Goal: Task Accomplishment & Management: Manage account settings

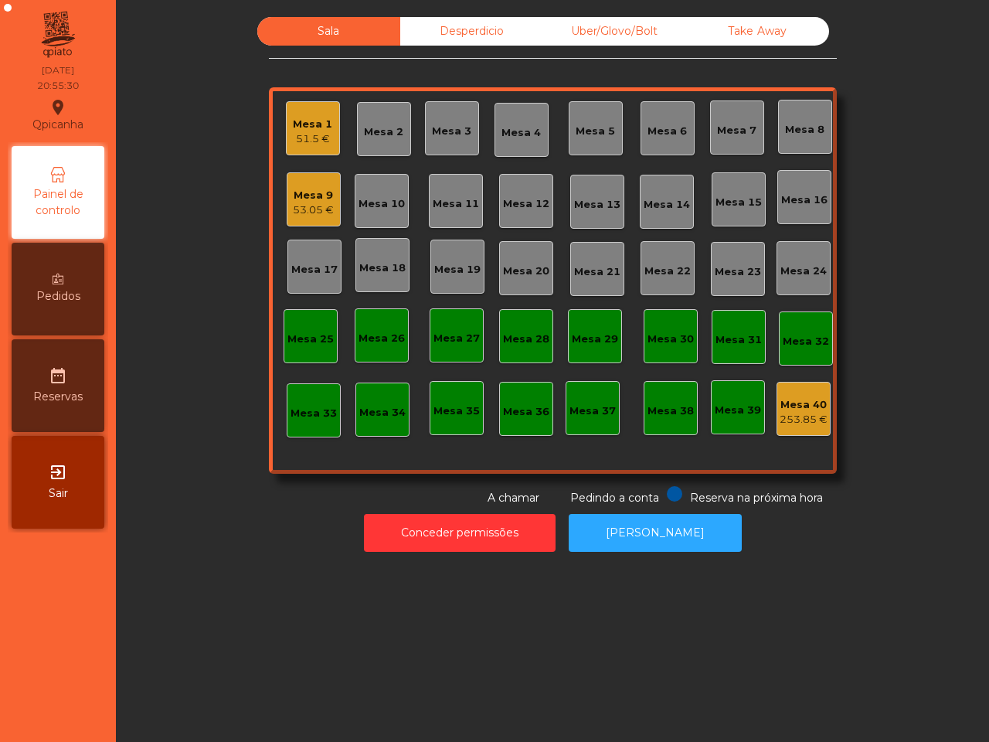
click at [613, 28] on div "Uber/Glovo/Bolt" at bounding box center [614, 31] width 143 height 29
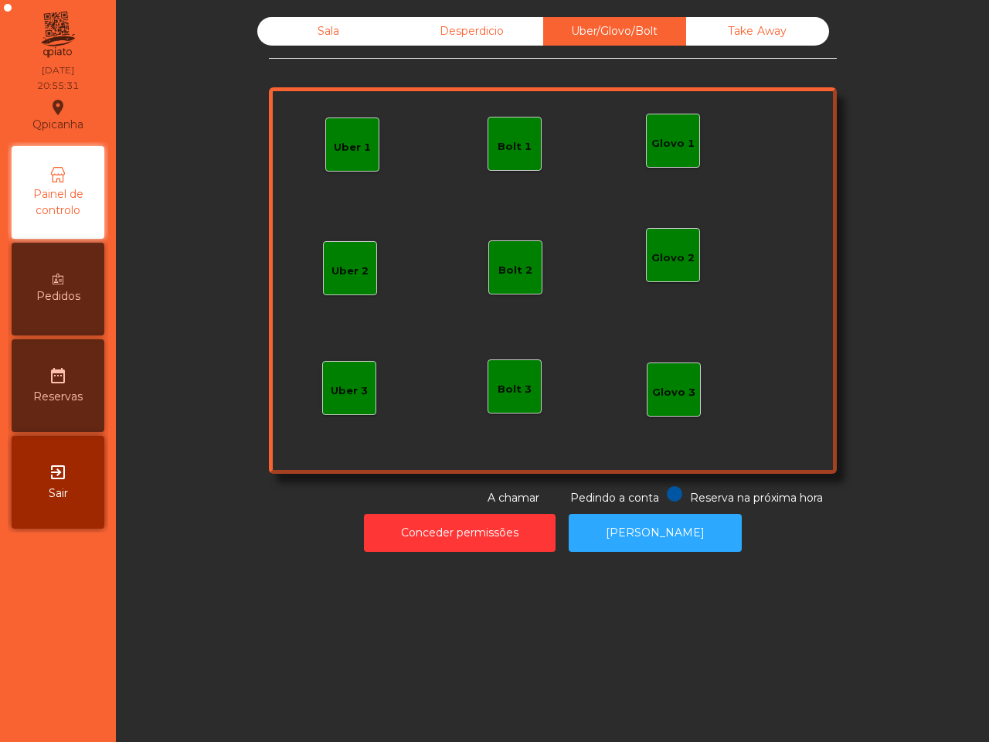
click at [345, 159] on div "Uber 1" at bounding box center [352, 144] width 54 height 54
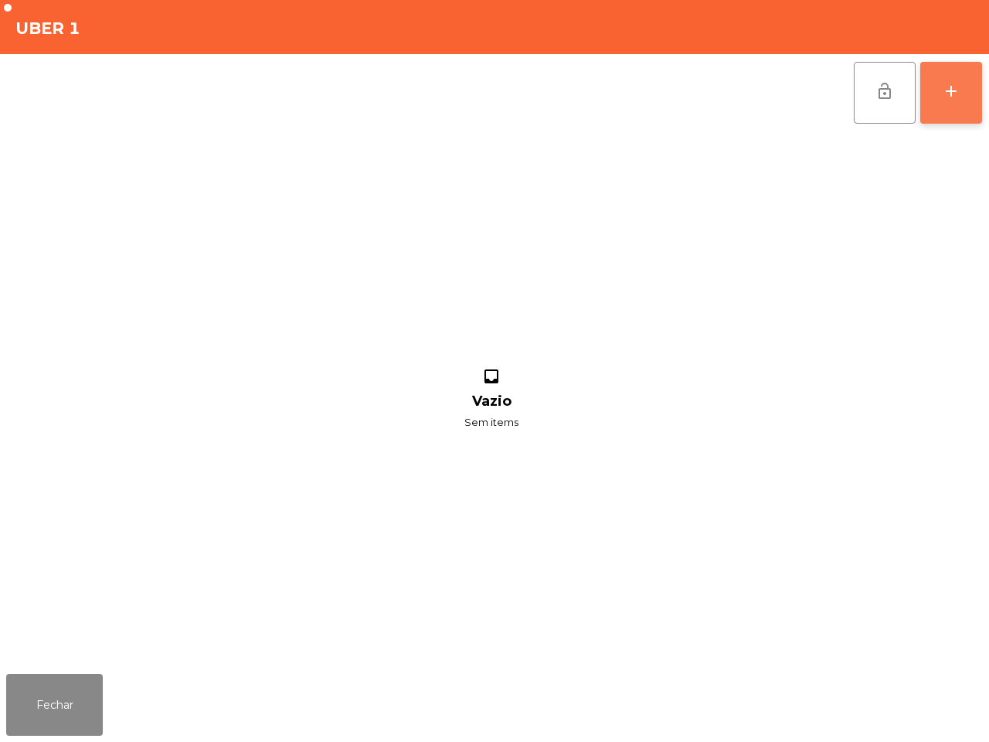
click at [939, 70] on button "add" at bounding box center [951, 93] width 62 height 62
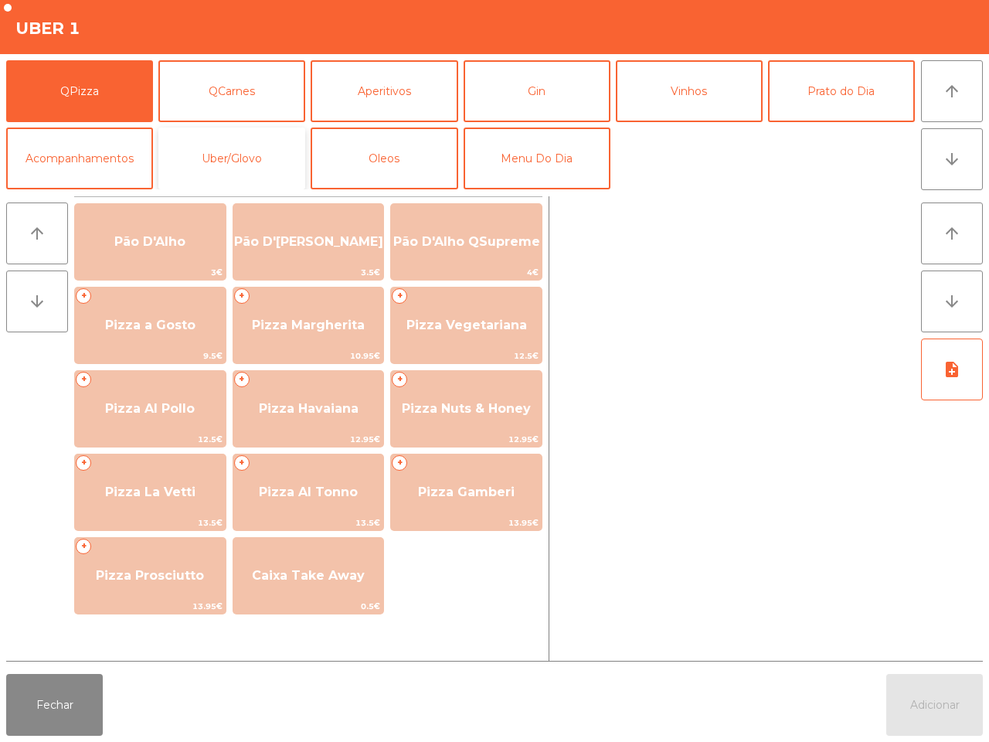
click at [274, 147] on button "Uber/Glovo" at bounding box center [231, 158] width 147 height 62
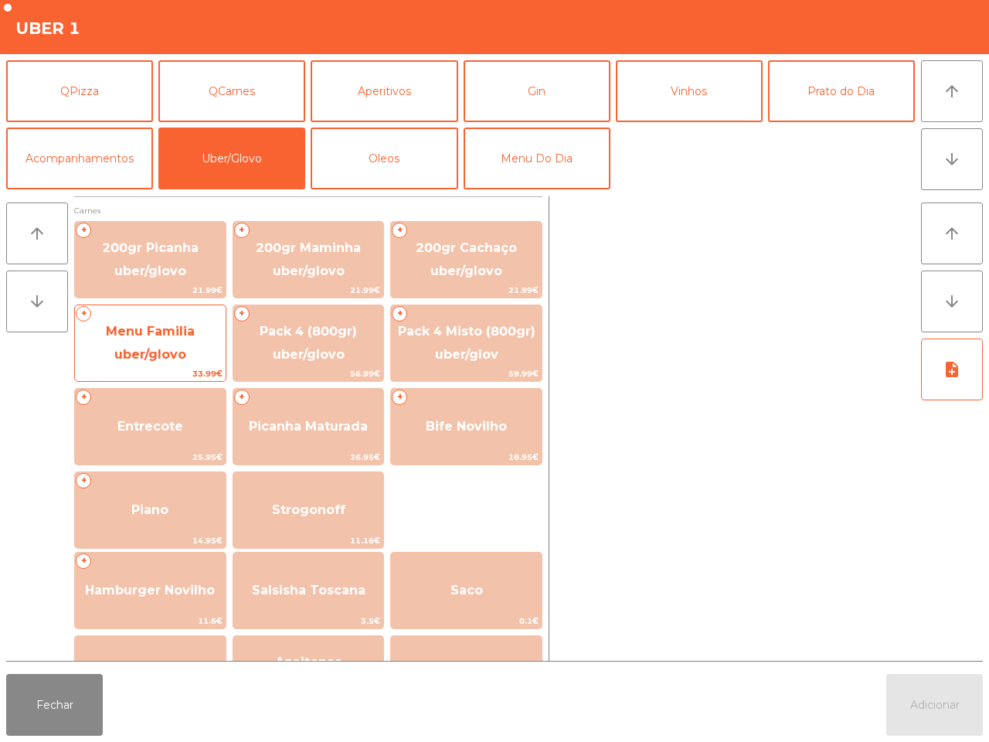
click at [197, 321] on span "Menu Familia uber/glovo" at bounding box center [150, 344] width 151 height 66
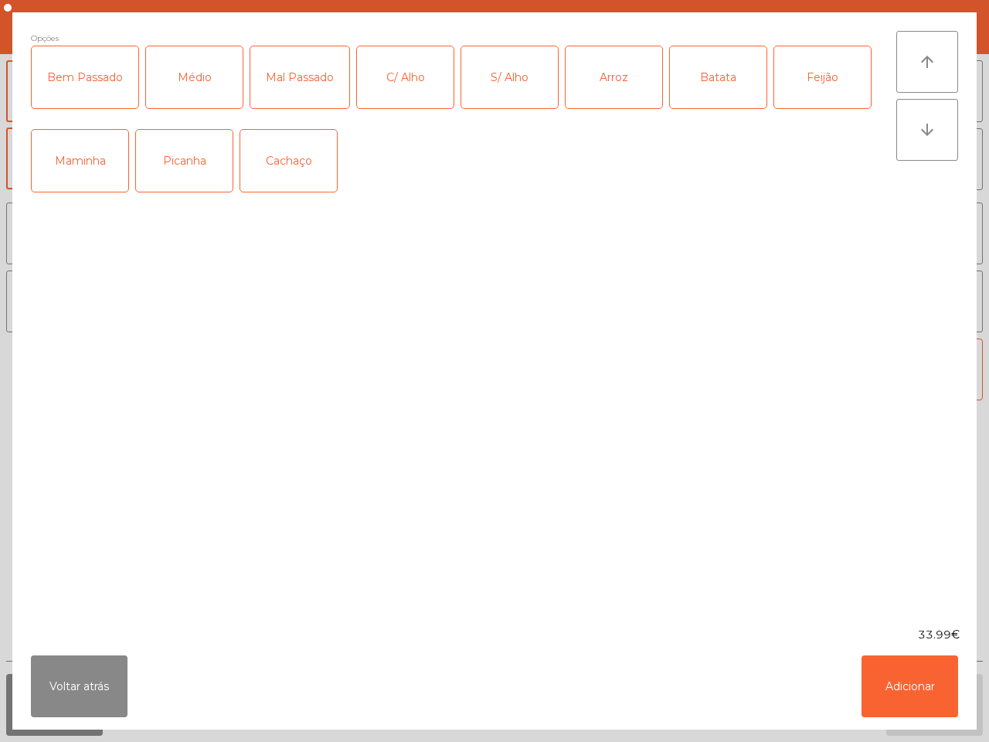
click at [109, 67] on div "Bem Passado" at bounding box center [85, 77] width 107 height 62
click at [189, 152] on div "Picanha" at bounding box center [184, 161] width 97 height 62
click at [384, 83] on div "C/ Alho" at bounding box center [405, 77] width 97 height 62
click at [595, 70] on div "Arroz" at bounding box center [614, 77] width 97 height 62
click at [715, 71] on div "Batata" at bounding box center [718, 77] width 97 height 62
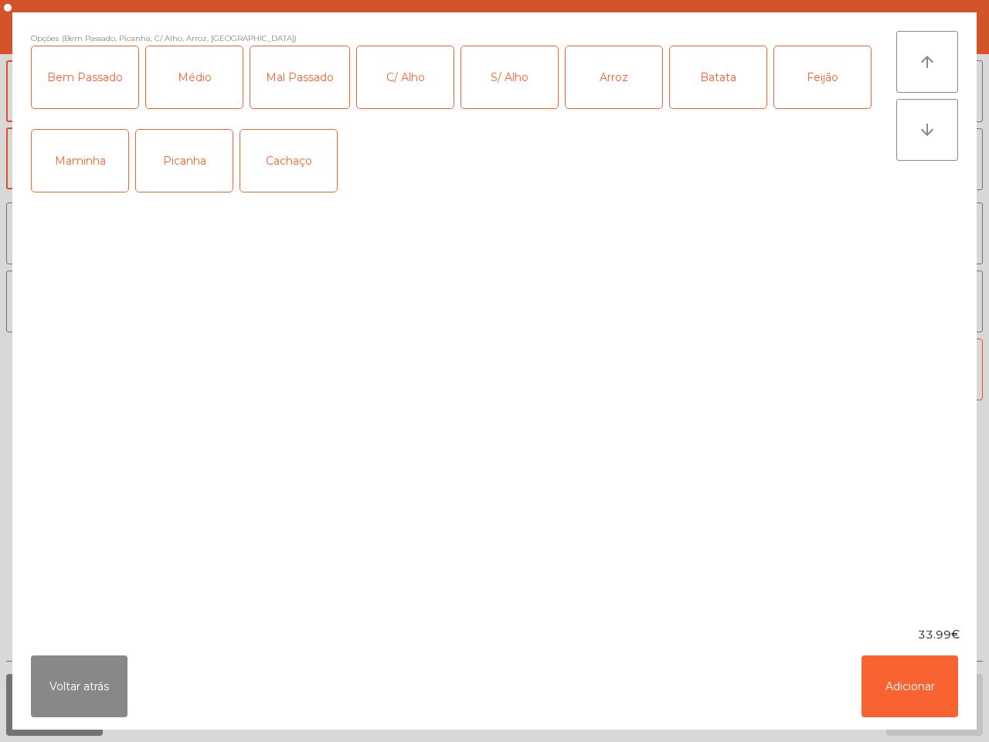
click at [813, 71] on div "Feijão" at bounding box center [822, 77] width 97 height 62
click at [901, 688] on button "Adicionar" at bounding box center [909, 686] width 97 height 62
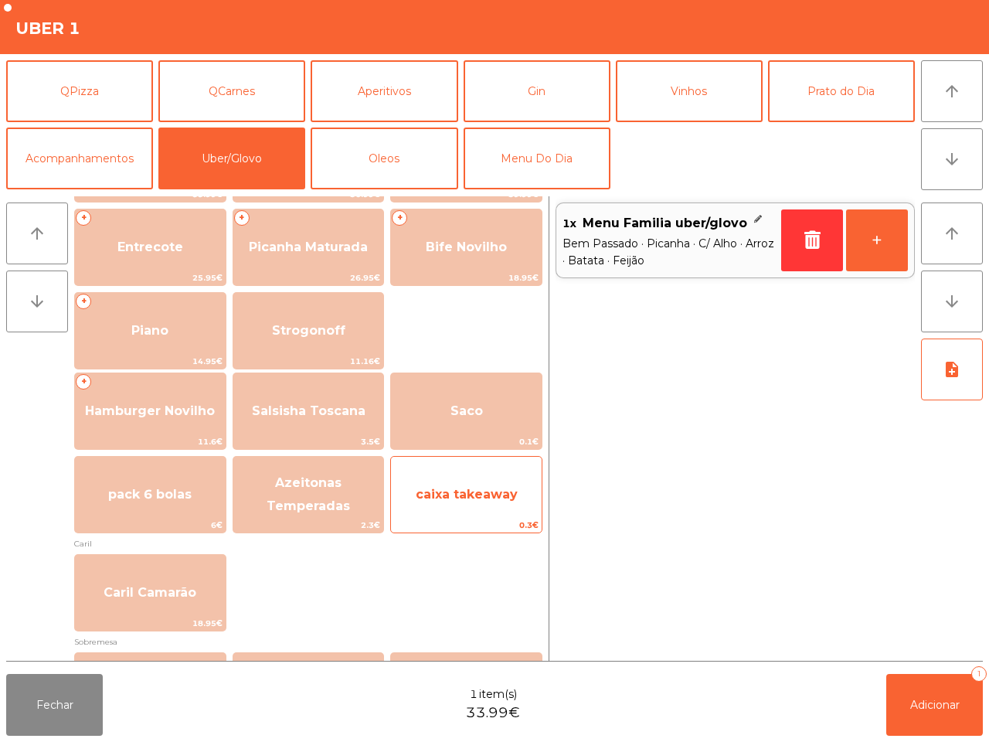
scroll to position [193, 0]
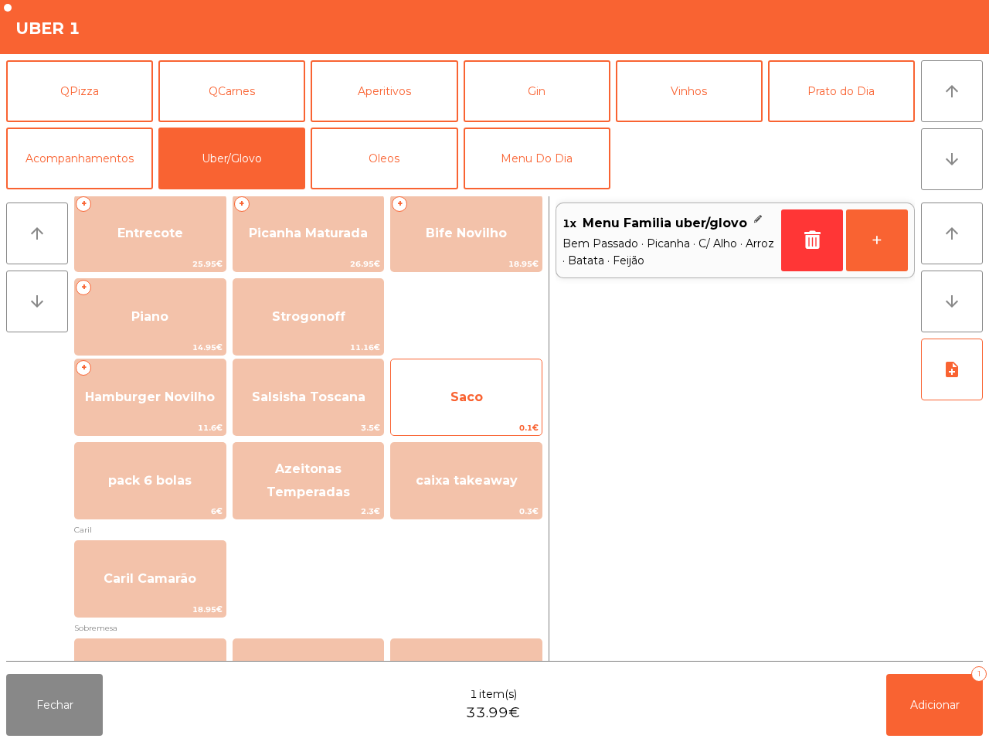
click at [472, 418] on span "Saco" at bounding box center [466, 397] width 151 height 42
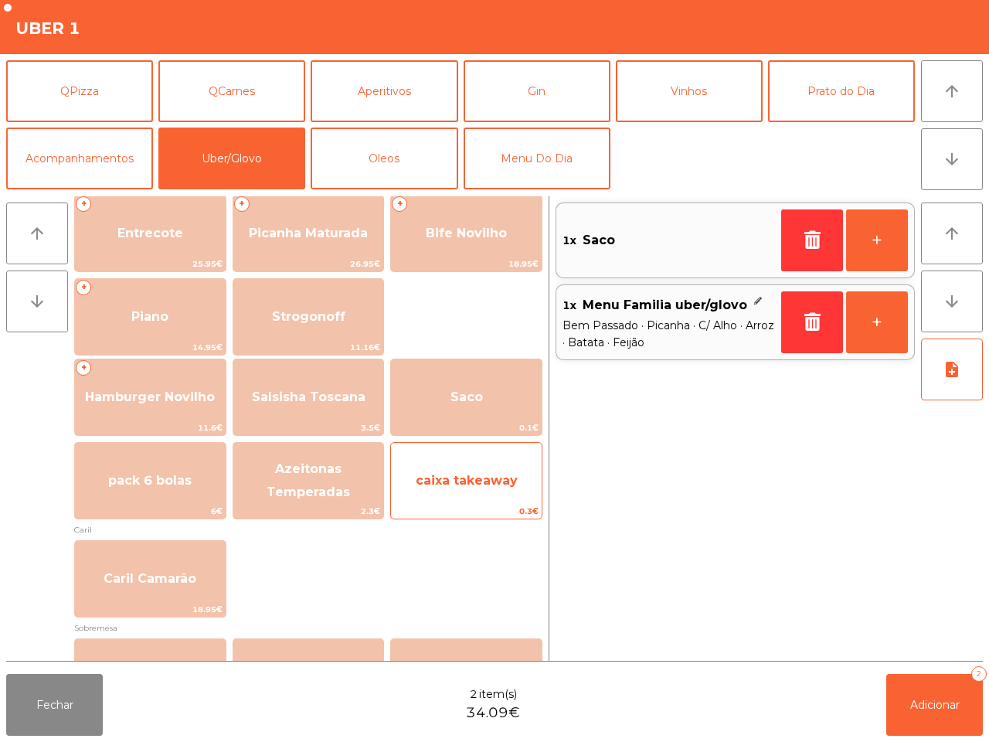
click at [484, 485] on span "caixa takeaway" at bounding box center [467, 480] width 102 height 15
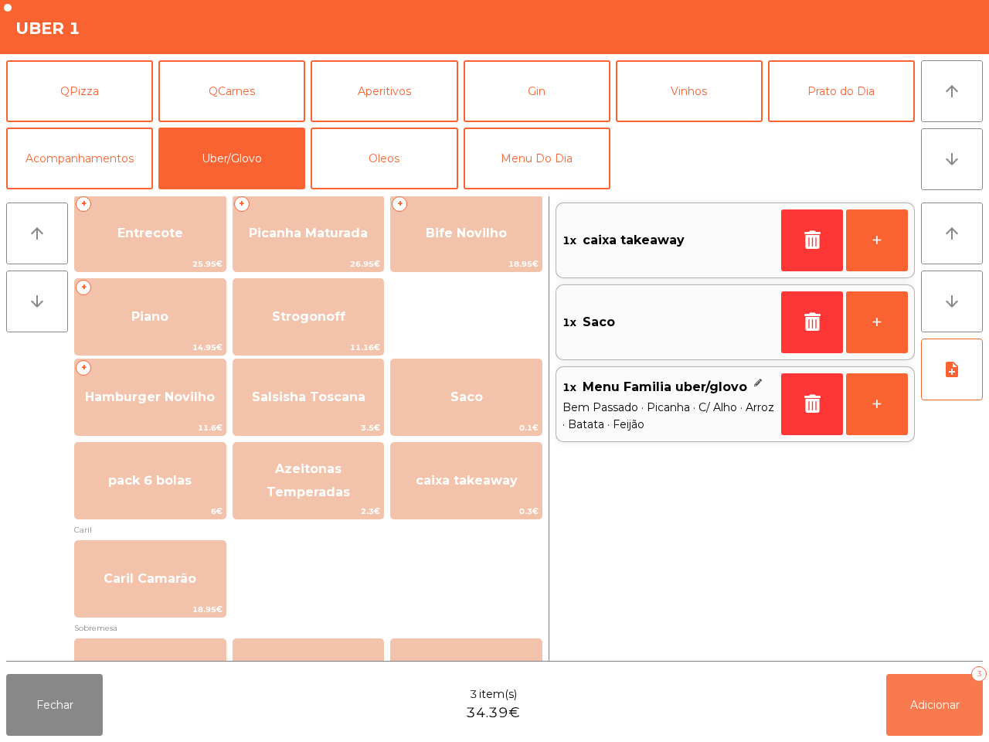
click at [976, 715] on button "Adicionar 3" at bounding box center [934, 705] width 97 height 62
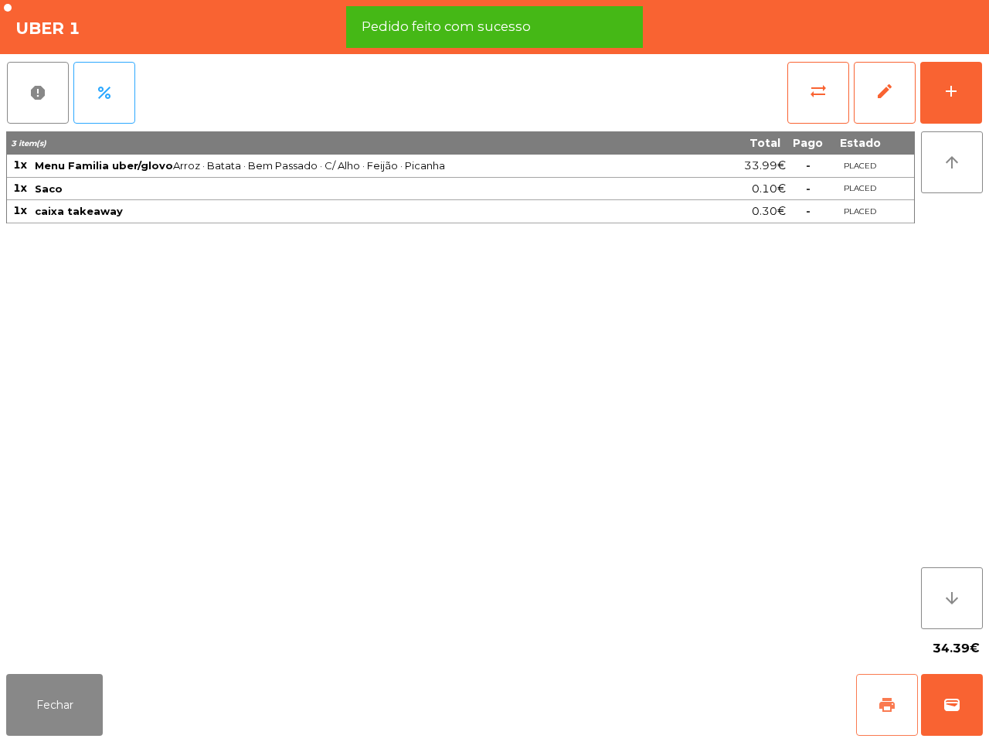
click at [879, 697] on span "print" at bounding box center [887, 704] width 19 height 19
drag, startPoint x: 27, startPoint y: 699, endPoint x: 56, endPoint y: 695, distance: 29.6
click at [31, 701] on button "Fechar" at bounding box center [54, 705] width 97 height 62
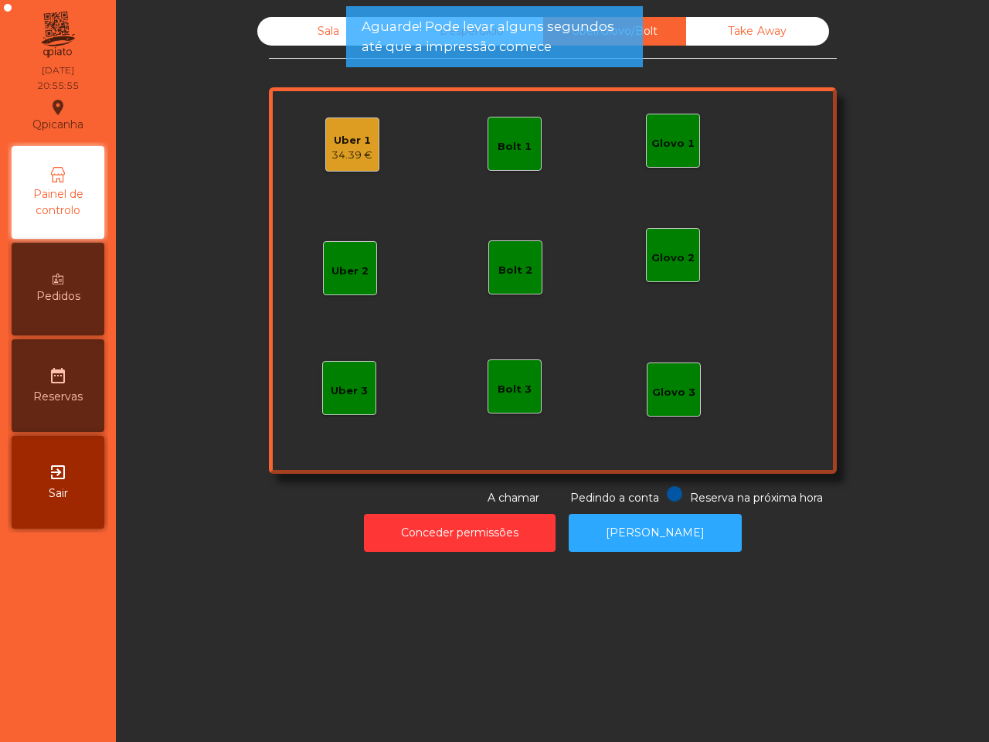
click at [353, 149] on div "34.39 €" at bounding box center [351, 155] width 41 height 15
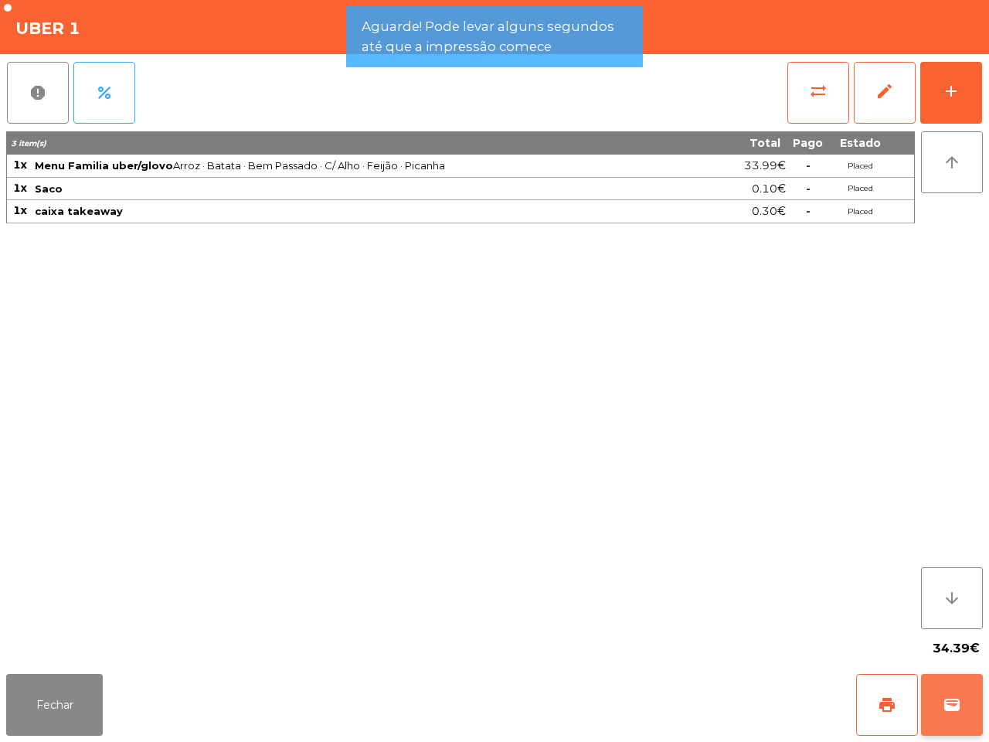
click at [955, 708] on span "wallet" at bounding box center [952, 704] width 19 height 19
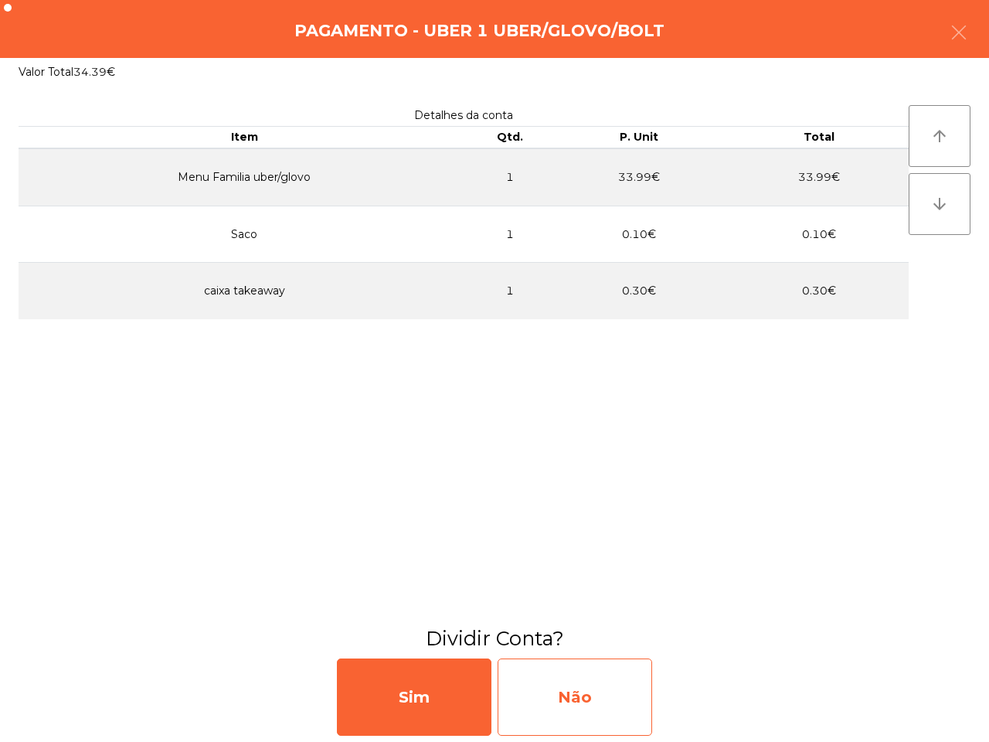
click at [612, 681] on div "Não" at bounding box center [575, 696] width 155 height 77
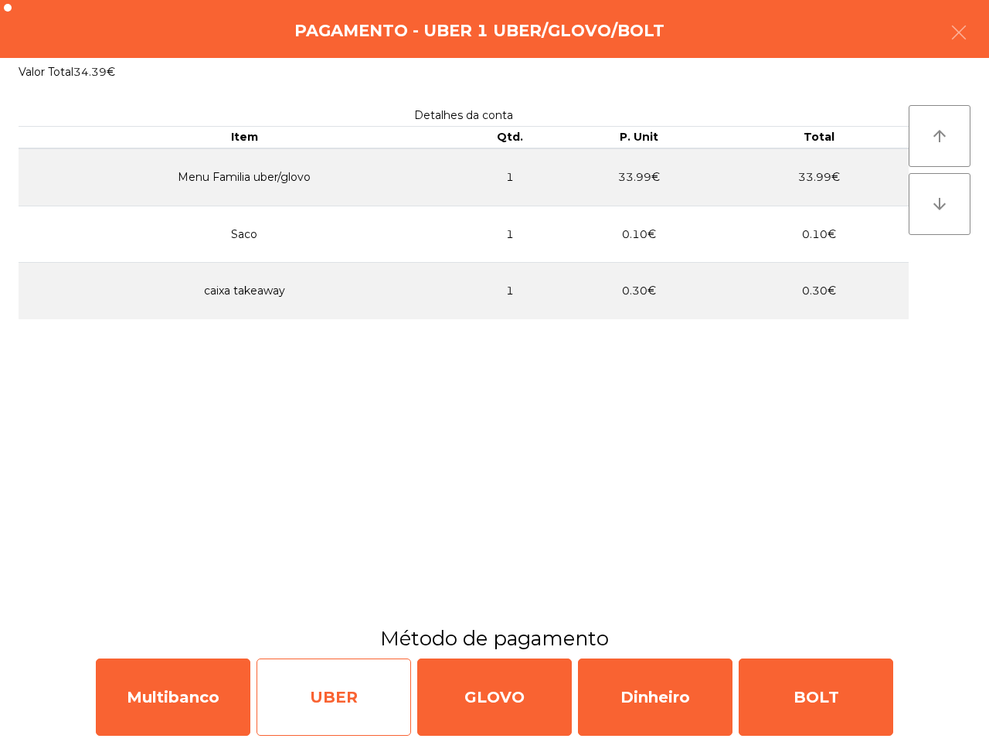
click at [340, 693] on div "UBER" at bounding box center [333, 696] width 155 height 77
select select "**"
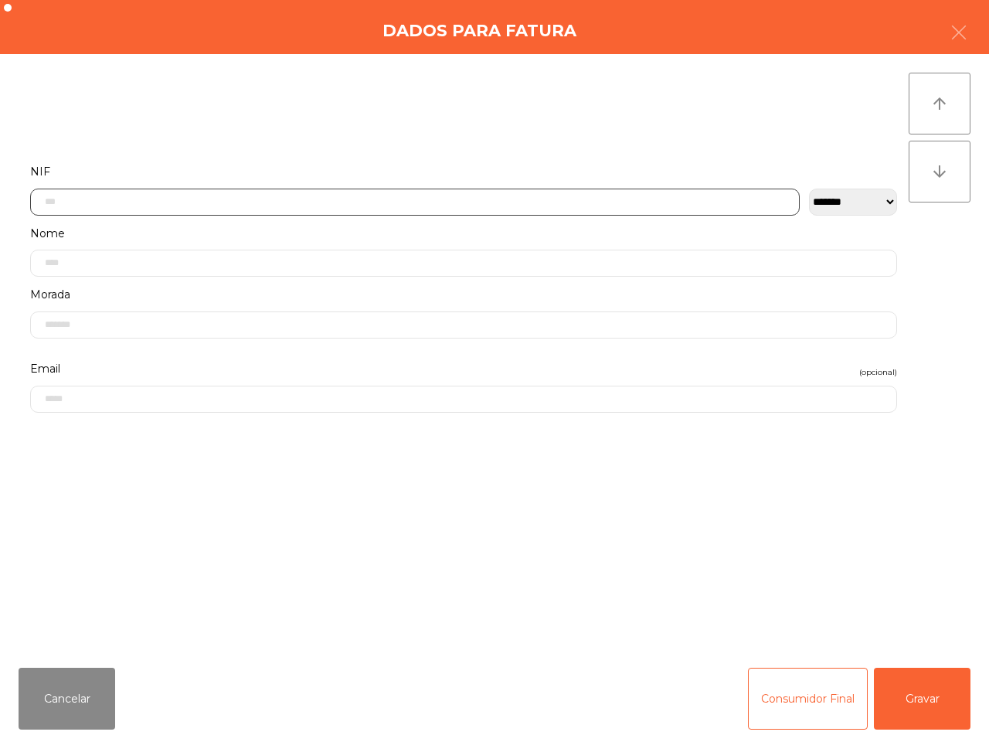
click at [525, 195] on input "text" at bounding box center [414, 202] width 769 height 27
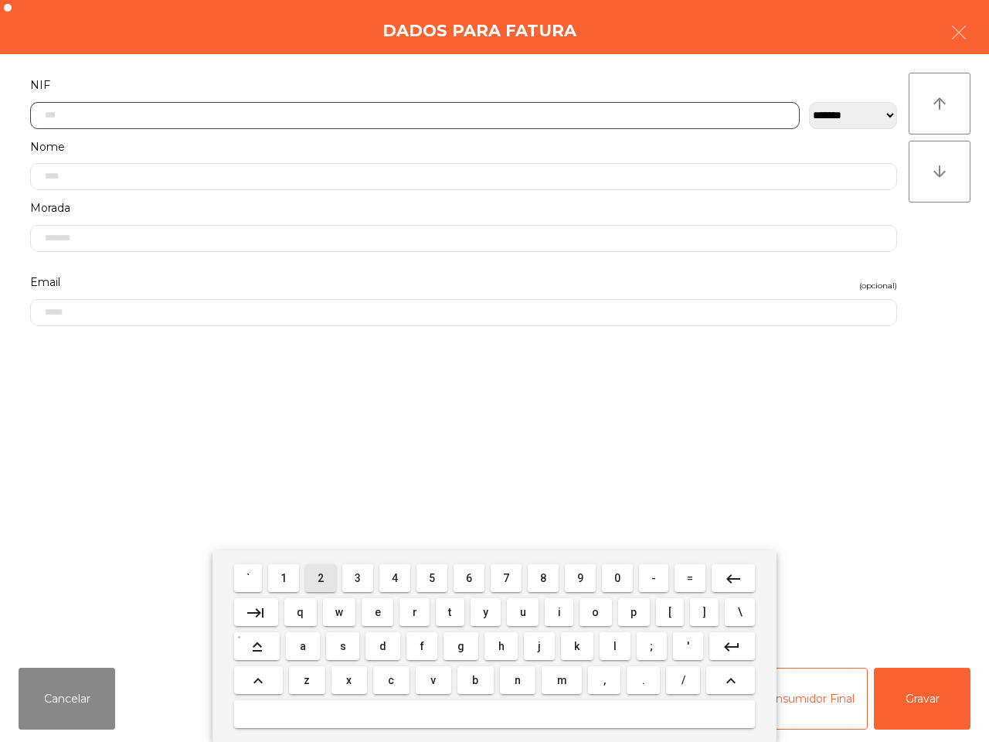
click at [318, 582] on button "2" at bounding box center [320, 578] width 31 height 28
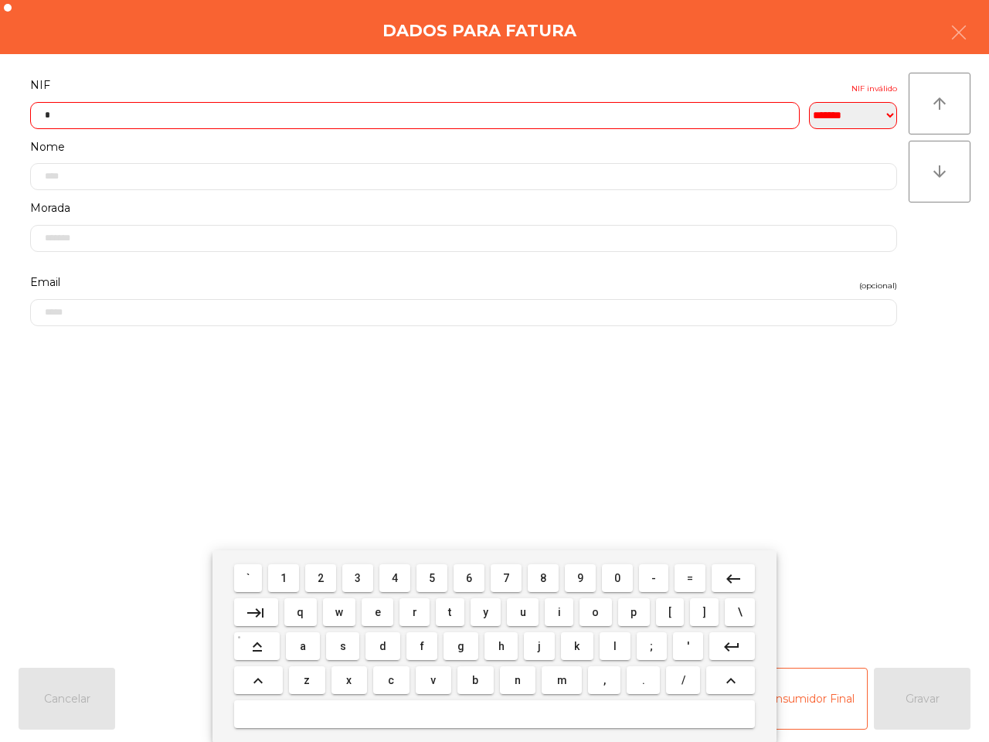
click at [619, 578] on button "0" at bounding box center [617, 578] width 31 height 28
click at [507, 576] on span "7" at bounding box center [506, 578] width 6 height 12
click at [318, 576] on button "2" at bounding box center [320, 578] width 31 height 28
click at [363, 566] on button "3" at bounding box center [357, 578] width 31 height 28
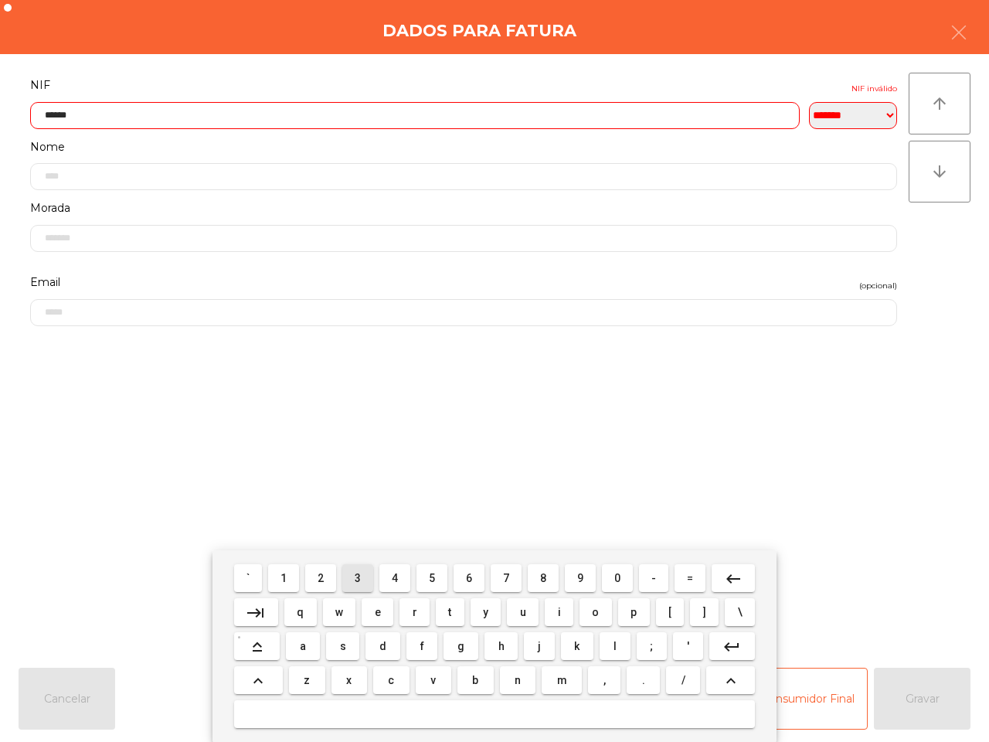
click at [354, 568] on button "3" at bounding box center [357, 578] width 31 height 28
click at [743, 578] on button "keyboard_backspace" at bounding box center [733, 578] width 43 height 28
click at [314, 576] on button "2" at bounding box center [320, 578] width 31 height 28
click at [615, 573] on span "0" at bounding box center [617, 578] width 6 height 12
click at [584, 573] on button "9" at bounding box center [580, 578] width 31 height 28
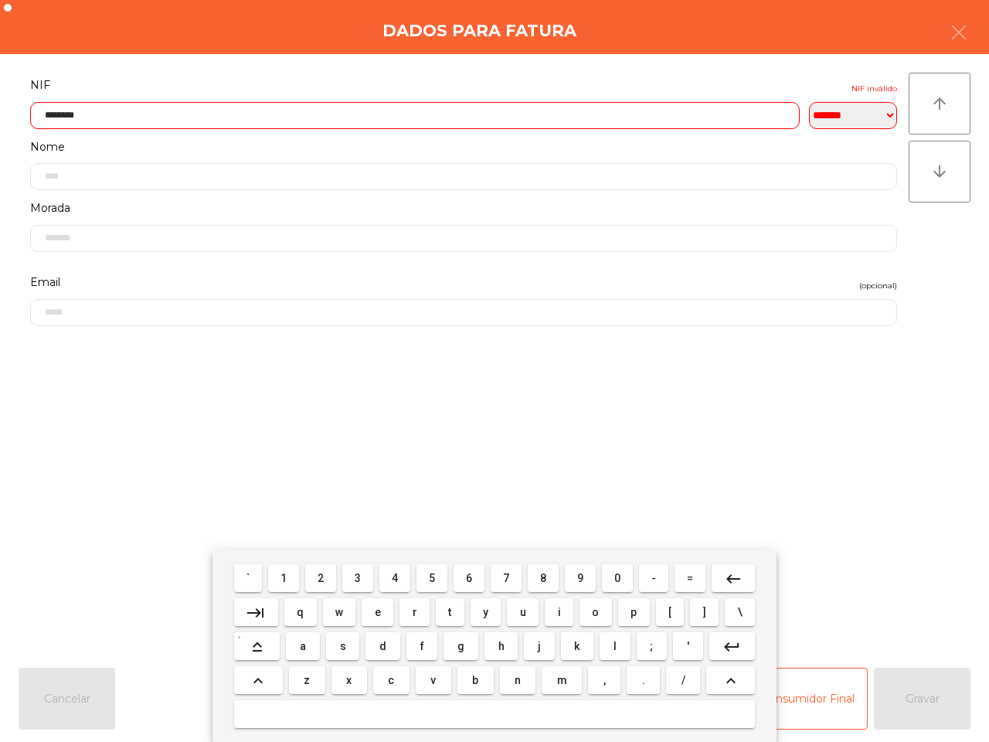
type input "*********"
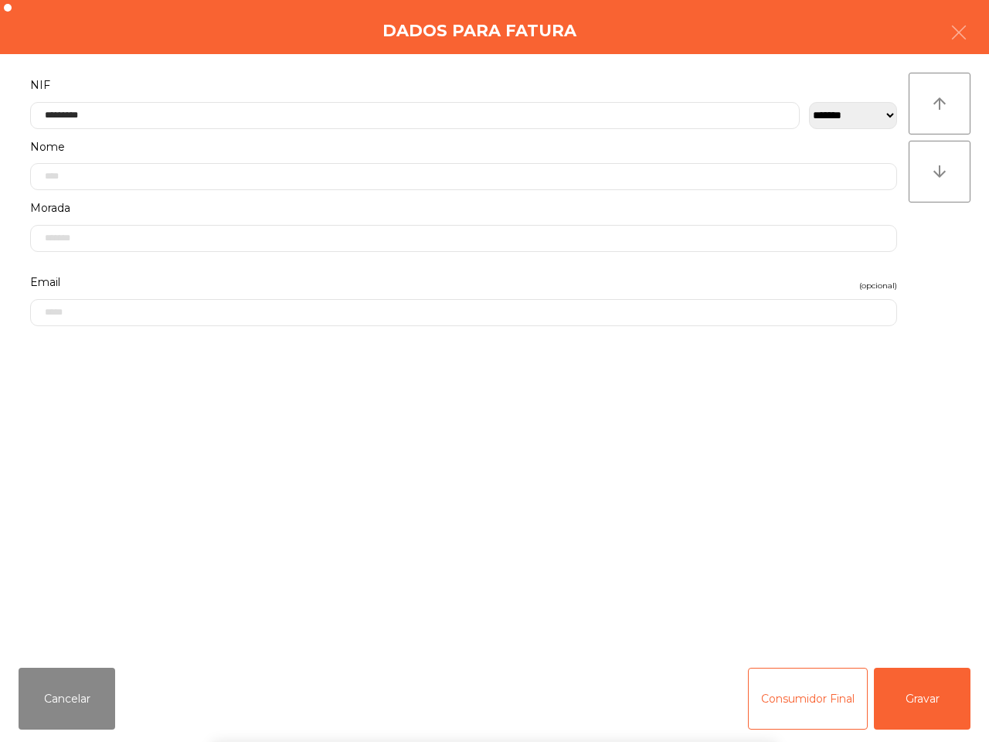
click at [898, 684] on div "` 1 2 3 4 5 6 7 8 9 0 - = keyboard_backspace keyboard_tab q w e r t y u i o p […" at bounding box center [494, 646] width 989 height 192
click at [898, 688] on button "Gravar" at bounding box center [922, 698] width 97 height 62
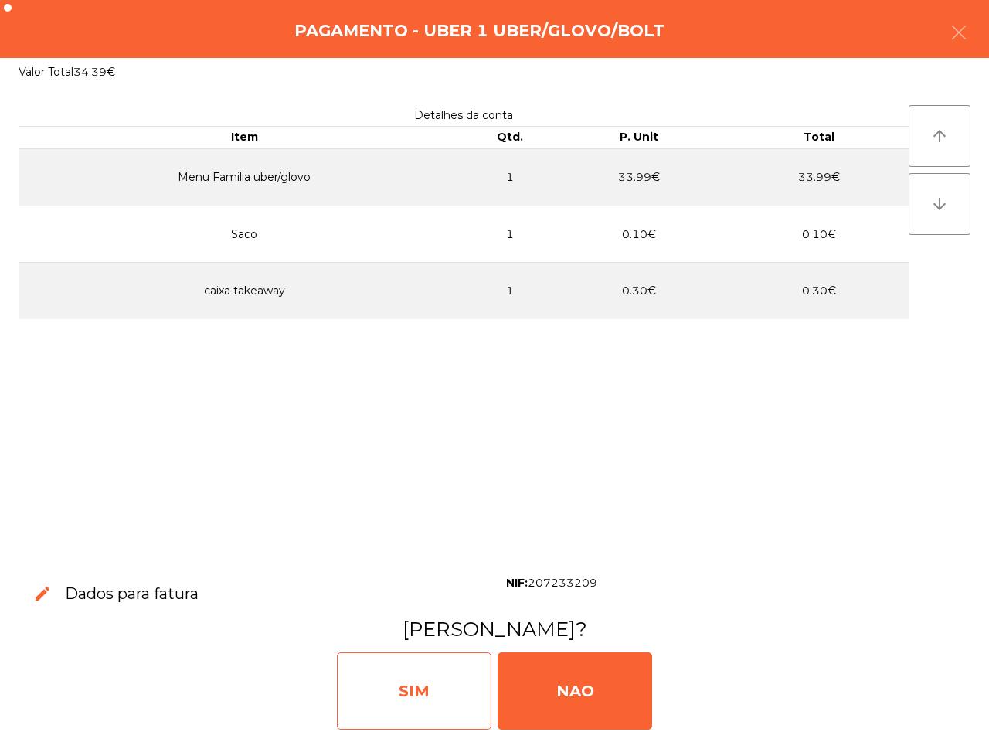
click at [399, 688] on div "SIM" at bounding box center [414, 690] width 155 height 77
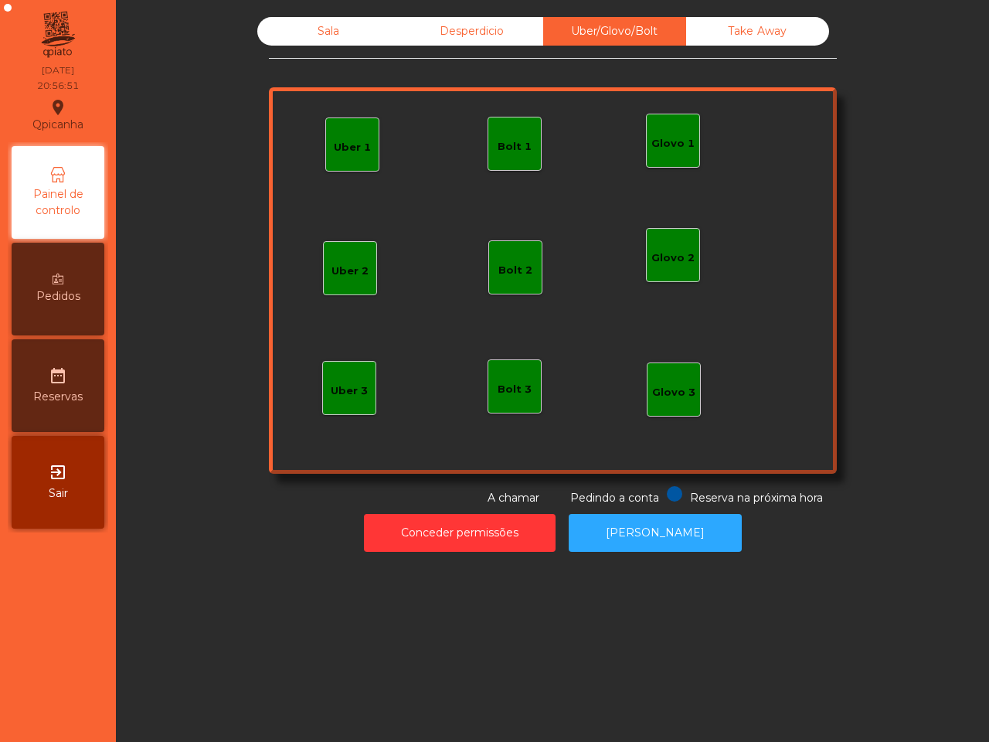
click at [406, 678] on div "Sala Desperdicio Uber/Glovo/Bolt Take Away Uber 1 Glovo 1 Uber 2 Uber 3 Glovo 2…" at bounding box center [552, 371] width 873 height 742
click at [358, 27] on div "Sala" at bounding box center [328, 31] width 143 height 29
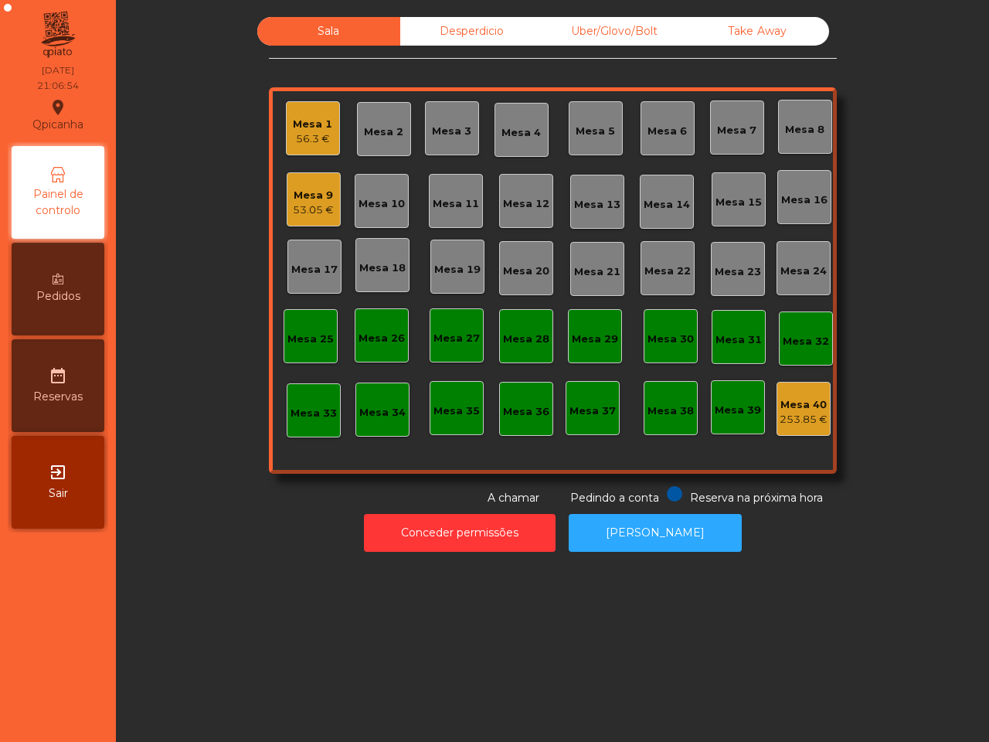
click at [293, 195] on div "Mesa 9" at bounding box center [313, 195] width 41 height 15
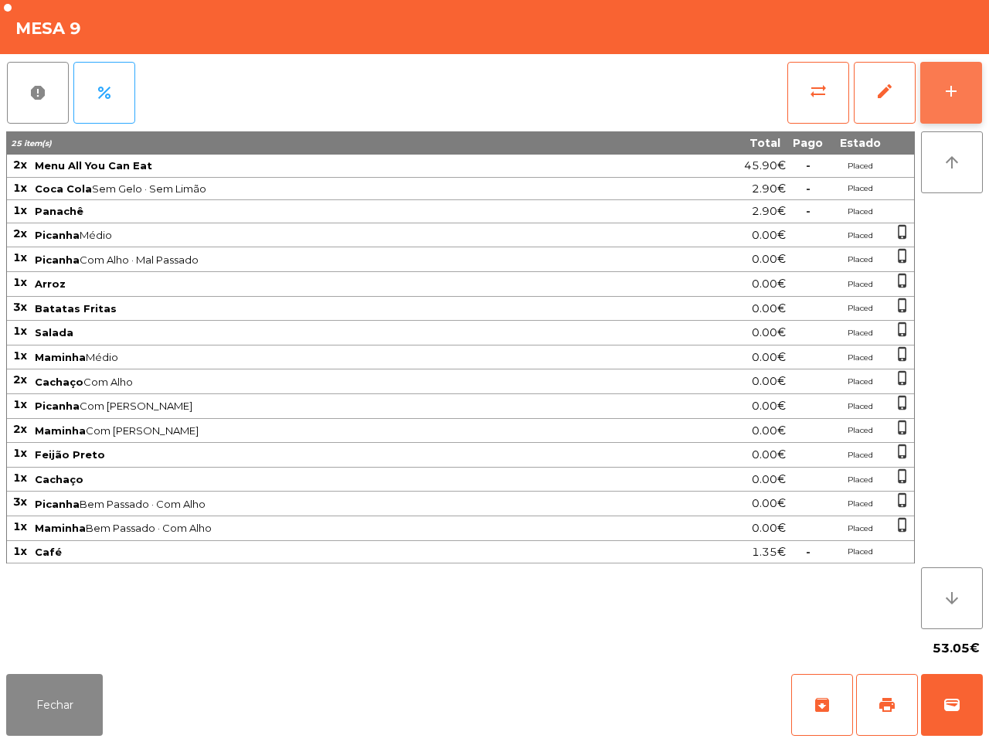
click at [959, 87] on div "add" at bounding box center [951, 91] width 19 height 19
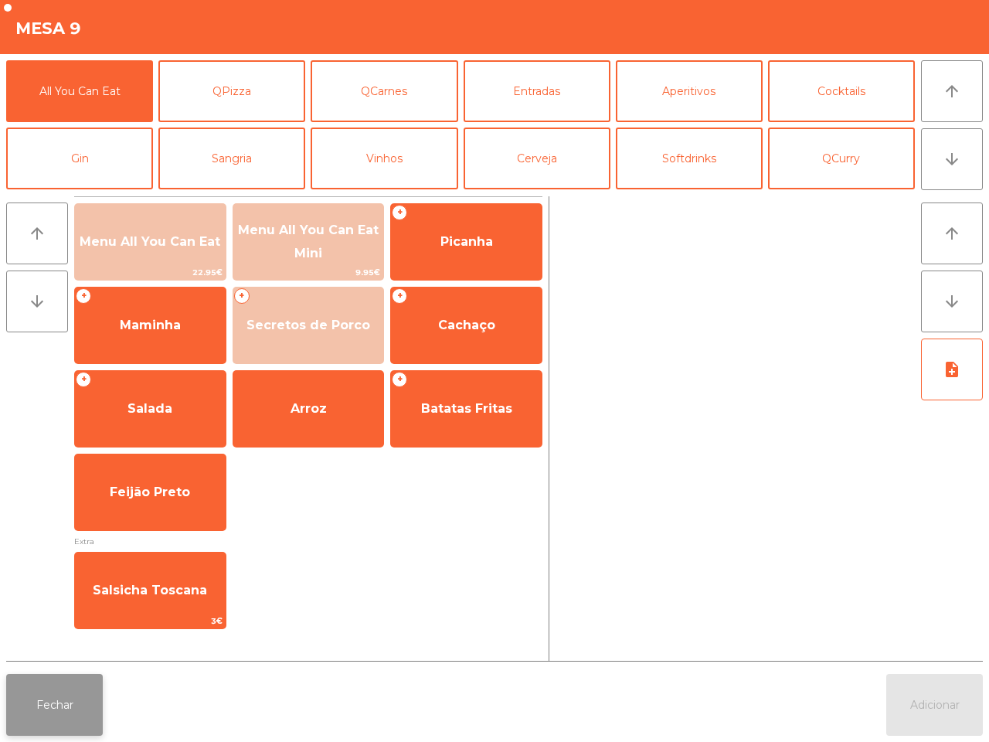
click at [86, 697] on button "Fechar" at bounding box center [54, 705] width 97 height 62
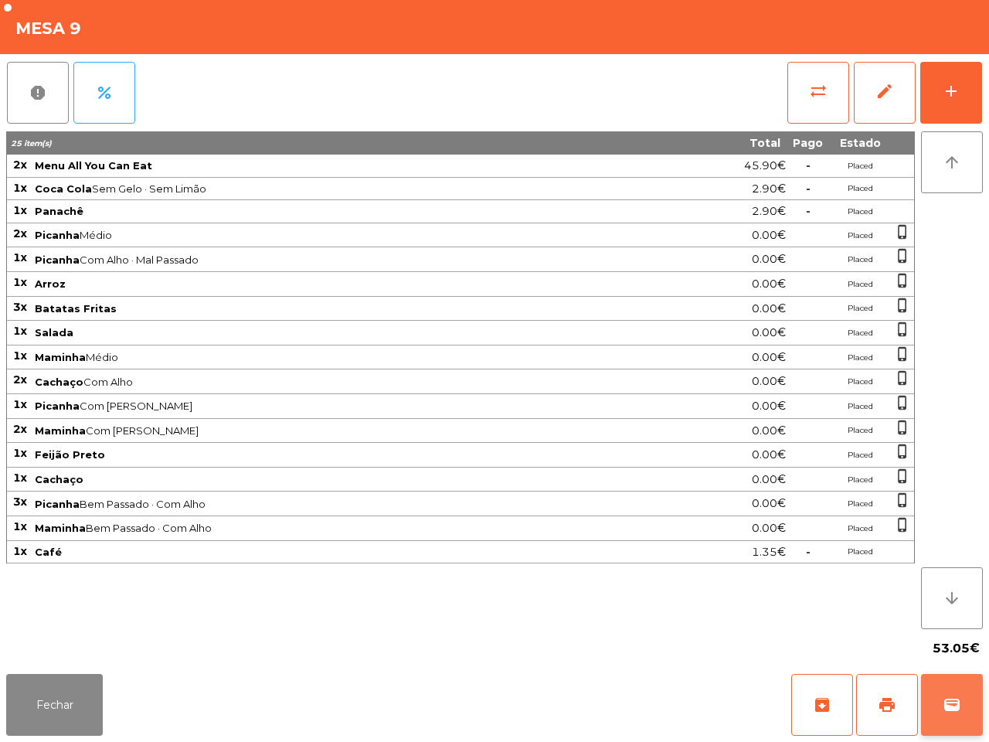
click at [947, 708] on span "wallet" at bounding box center [952, 704] width 19 height 19
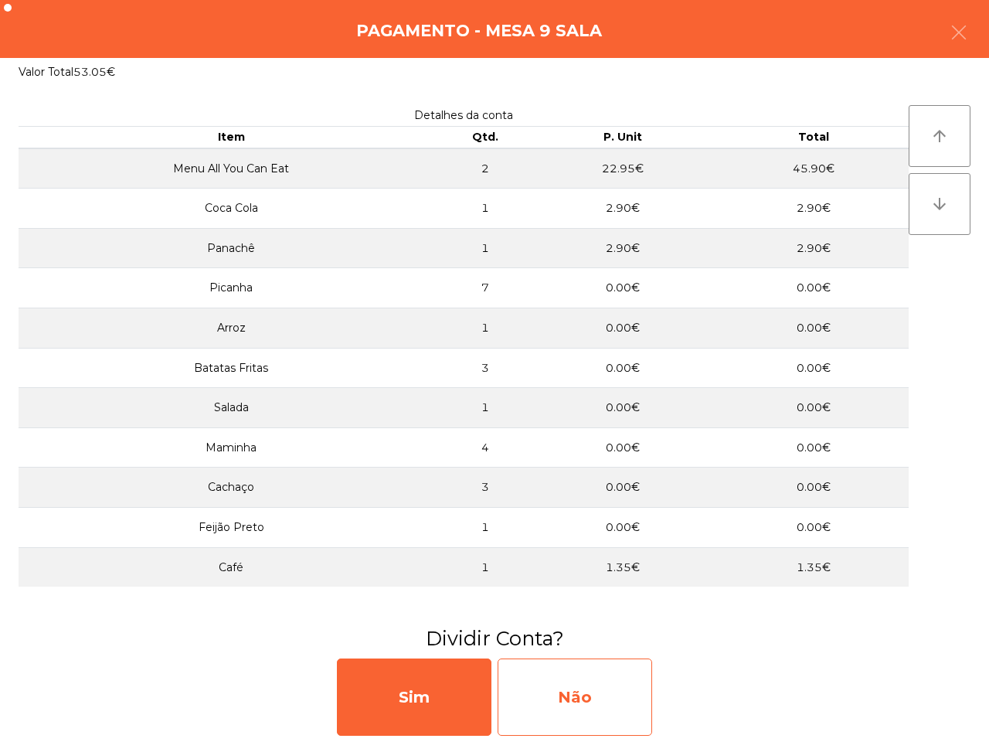
click at [558, 696] on div "Não" at bounding box center [575, 696] width 155 height 77
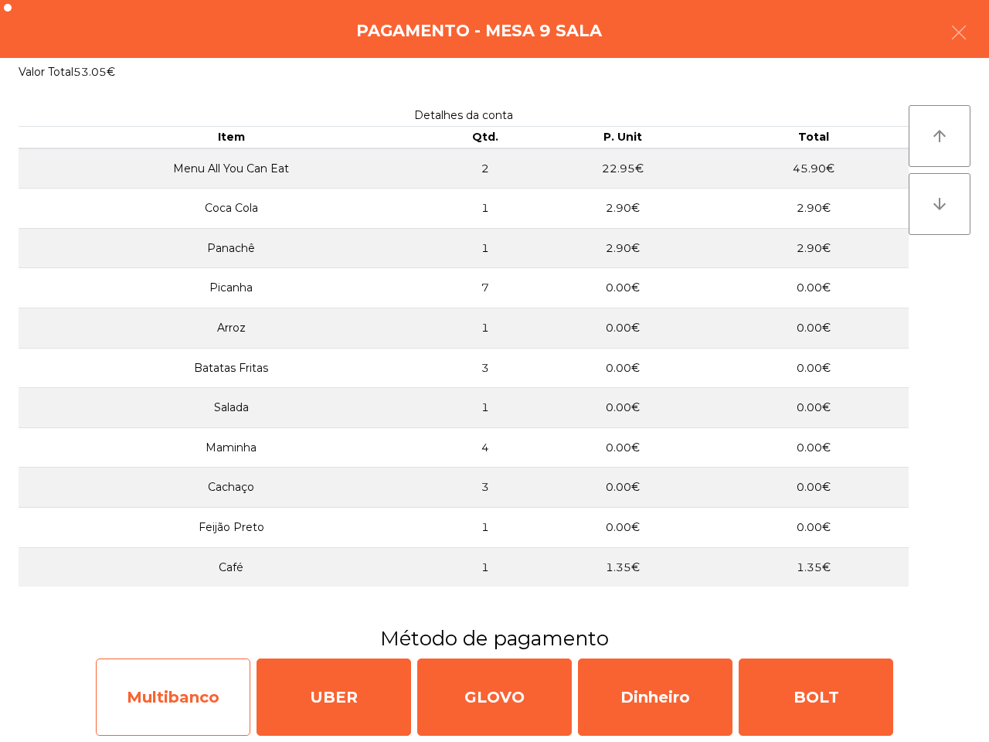
click at [202, 694] on div "Multibanco" at bounding box center [173, 696] width 155 height 77
select select "**"
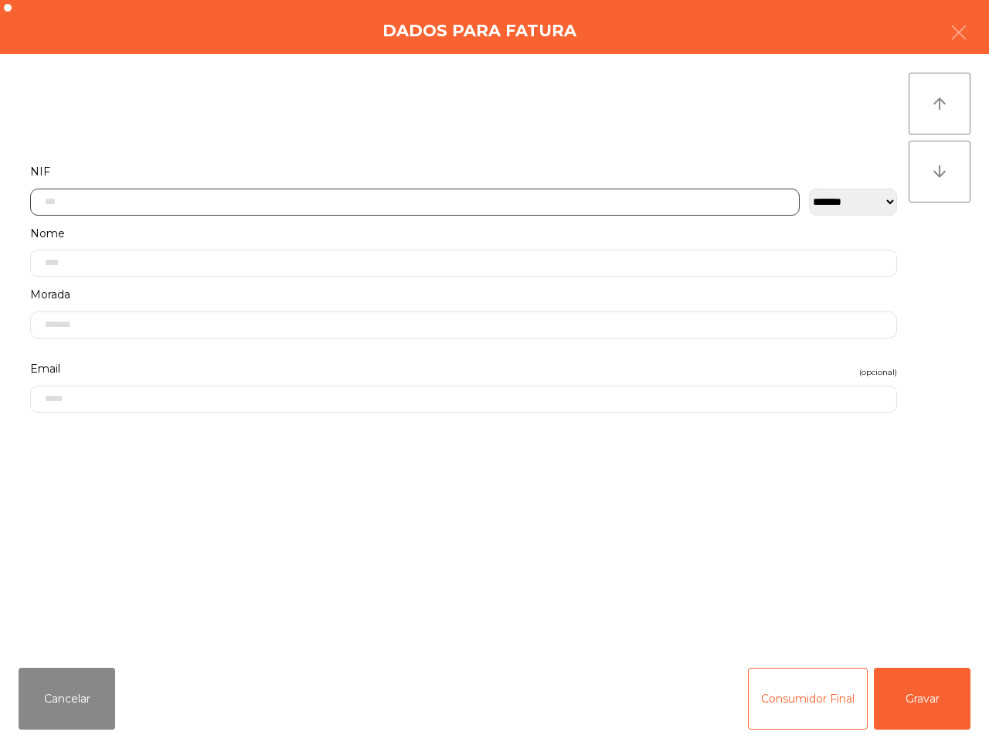
click at [220, 192] on input "text" at bounding box center [414, 202] width 769 height 27
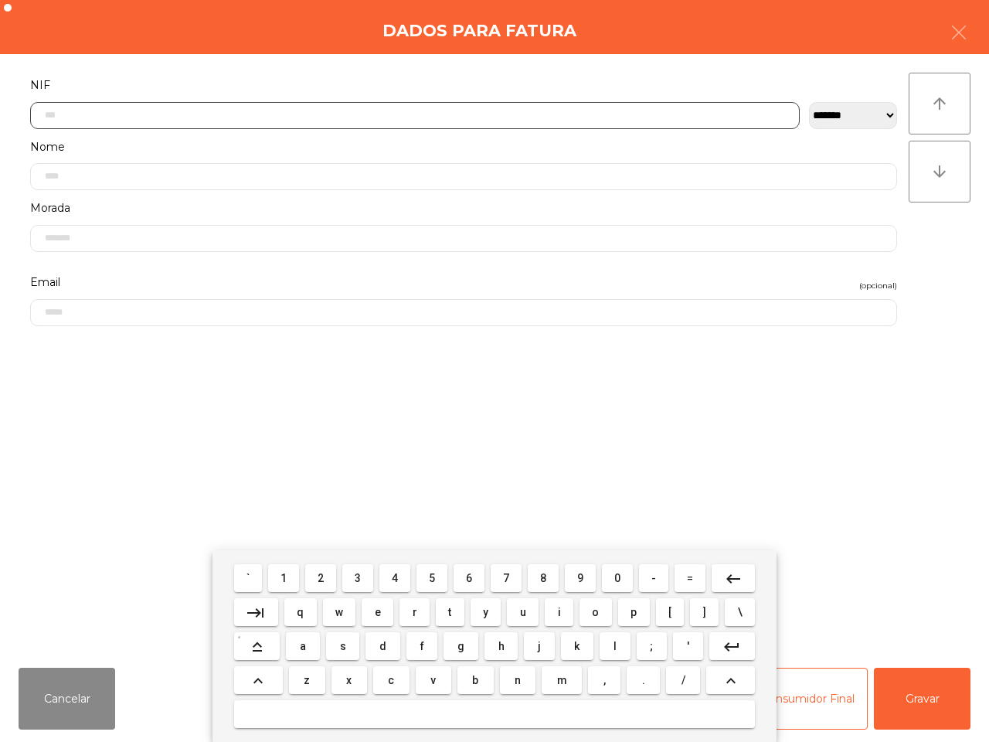
click at [324, 574] on span "2" at bounding box center [321, 578] width 6 height 12
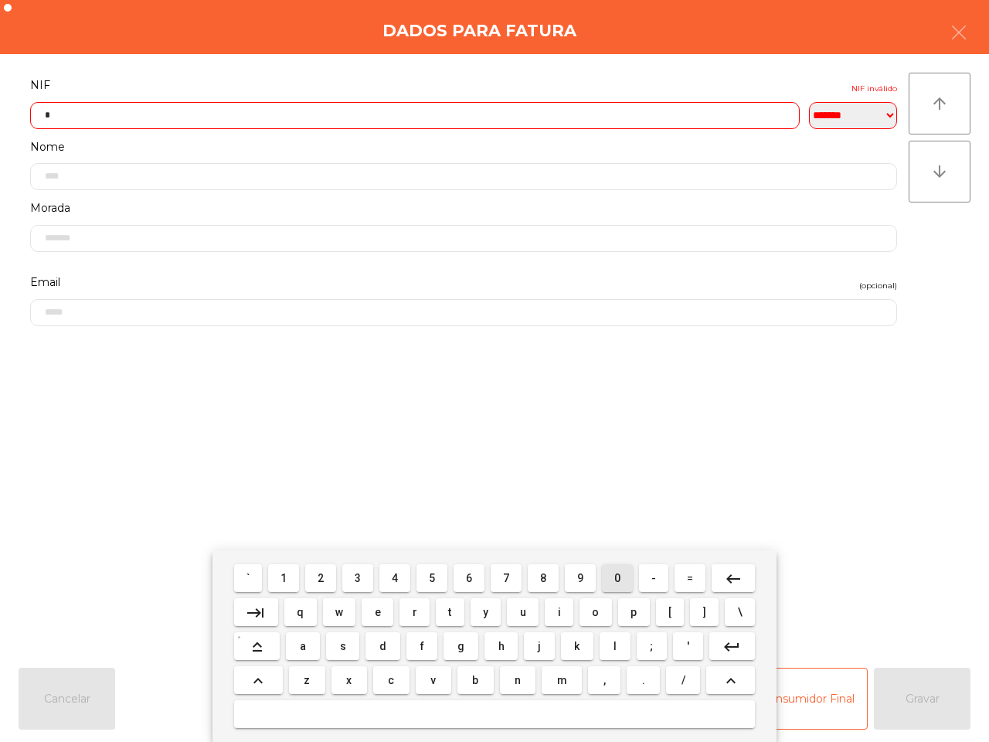
click at [615, 576] on span "0" at bounding box center [617, 578] width 6 height 12
click at [395, 578] on span "4" at bounding box center [395, 578] width 6 height 12
click at [468, 573] on span "6" at bounding box center [469, 578] width 6 height 12
click at [582, 576] on span "9" at bounding box center [580, 578] width 6 height 12
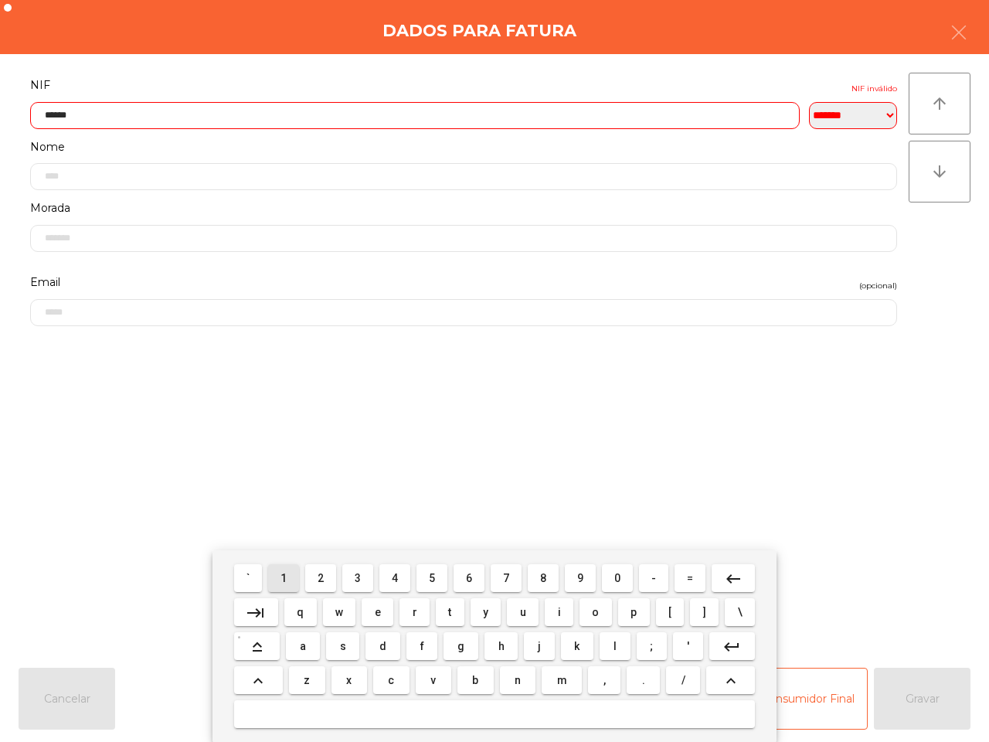
click at [287, 576] on span "1" at bounding box center [283, 578] width 6 height 12
click at [610, 580] on button "0" at bounding box center [617, 578] width 31 height 28
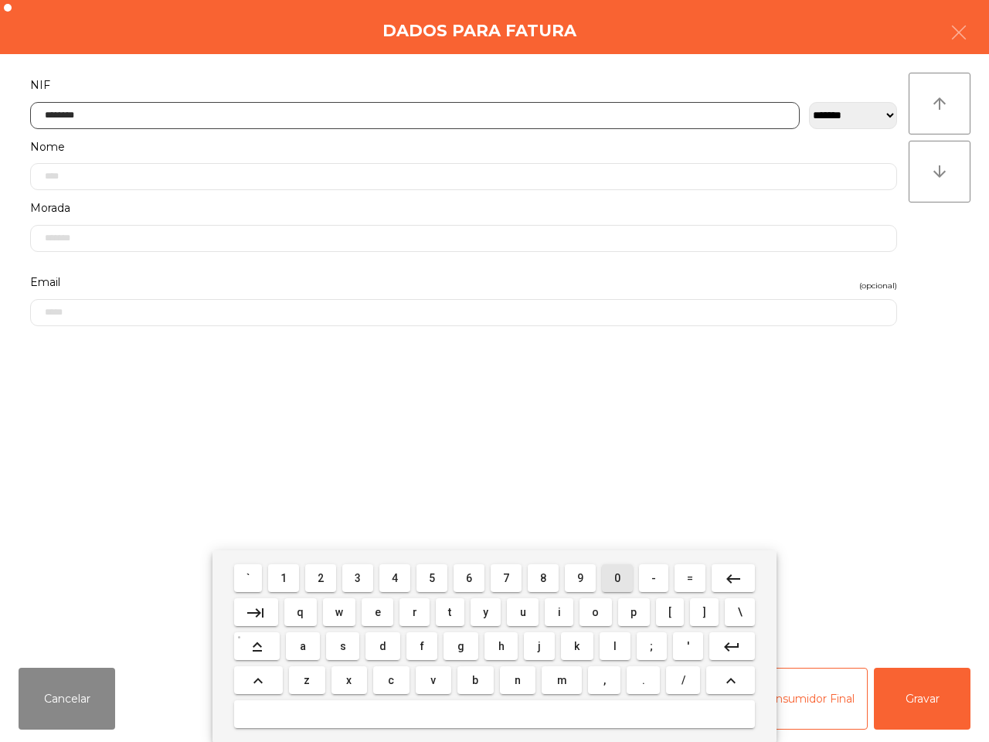
type input "*********"
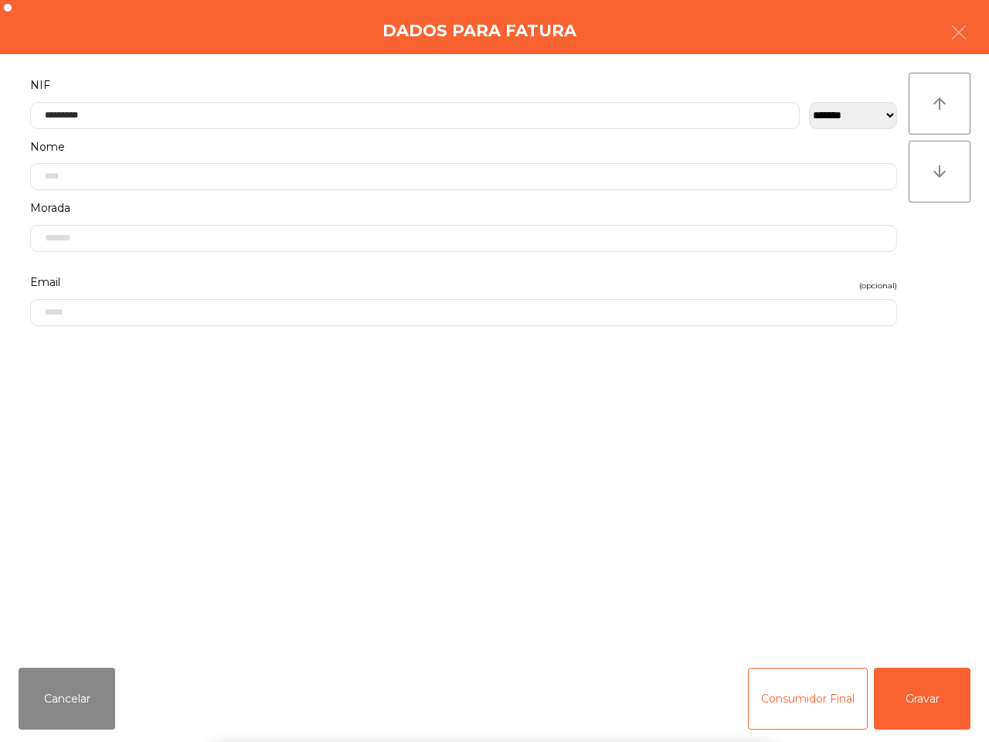
click at [608, 481] on form "**********" at bounding box center [464, 357] width 890 height 564
click at [917, 688] on button "Gravar" at bounding box center [922, 698] width 97 height 62
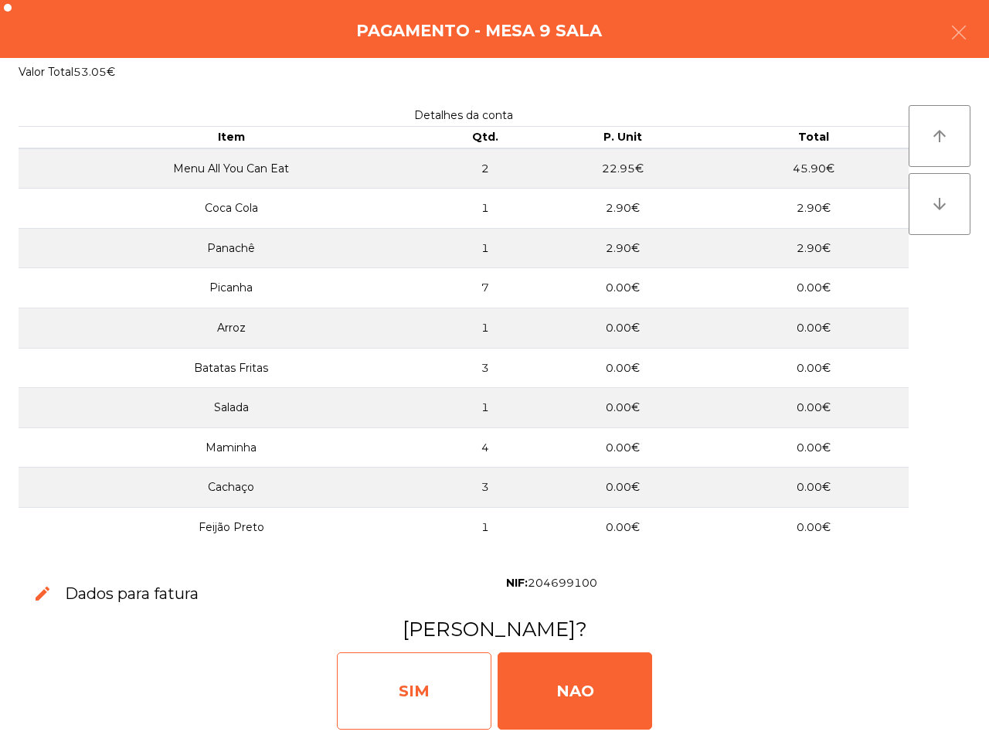
click at [413, 686] on div "SIM" at bounding box center [414, 690] width 155 height 77
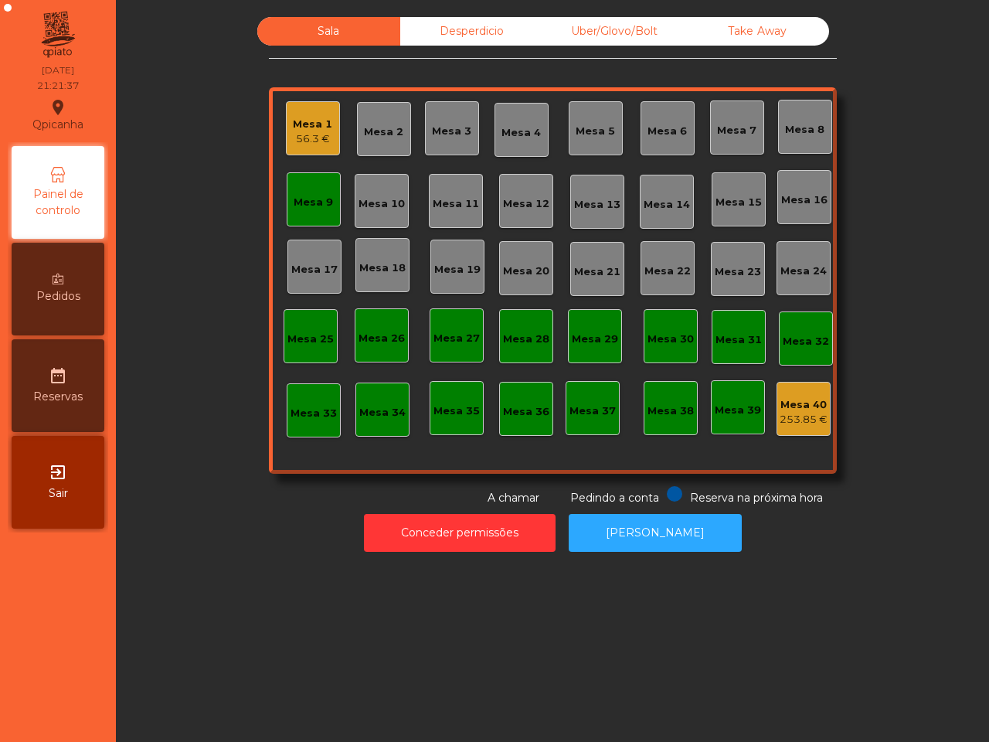
click at [236, 570] on div "Sala Desperdicio Uber/Glovo/Bolt Take Away Mesa 1 56.3 € Mesa 2 Mesa 3 Mesa 4 M…" at bounding box center [552, 371] width 873 height 742
click at [309, 136] on div "56.3 €" at bounding box center [312, 138] width 39 height 15
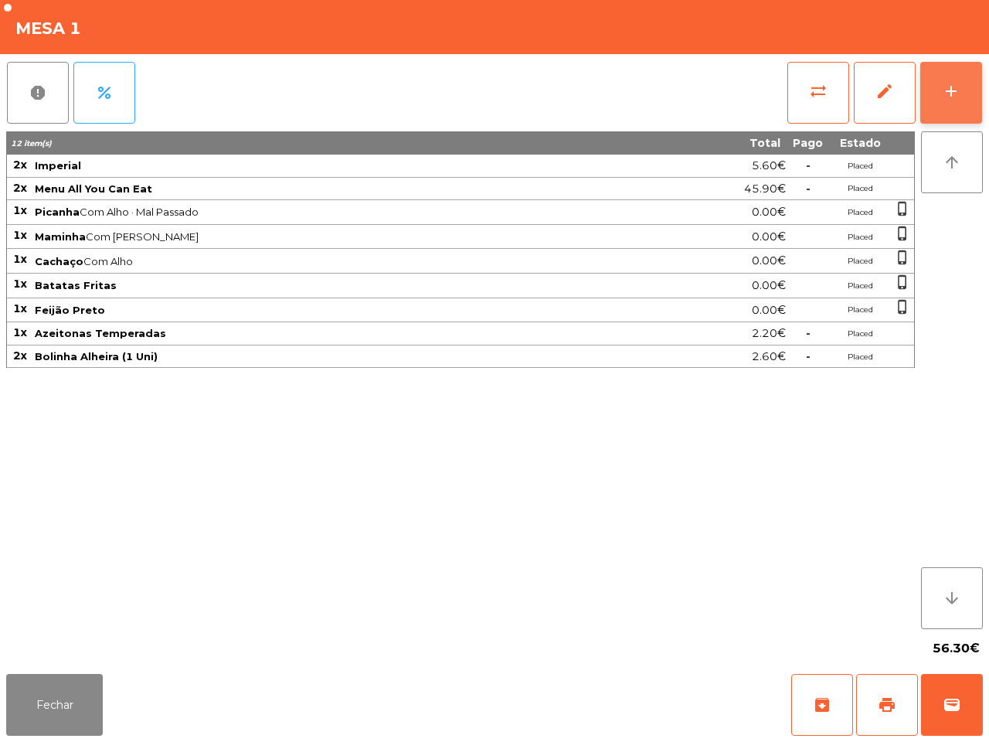
click at [943, 116] on button "add" at bounding box center [951, 93] width 62 height 62
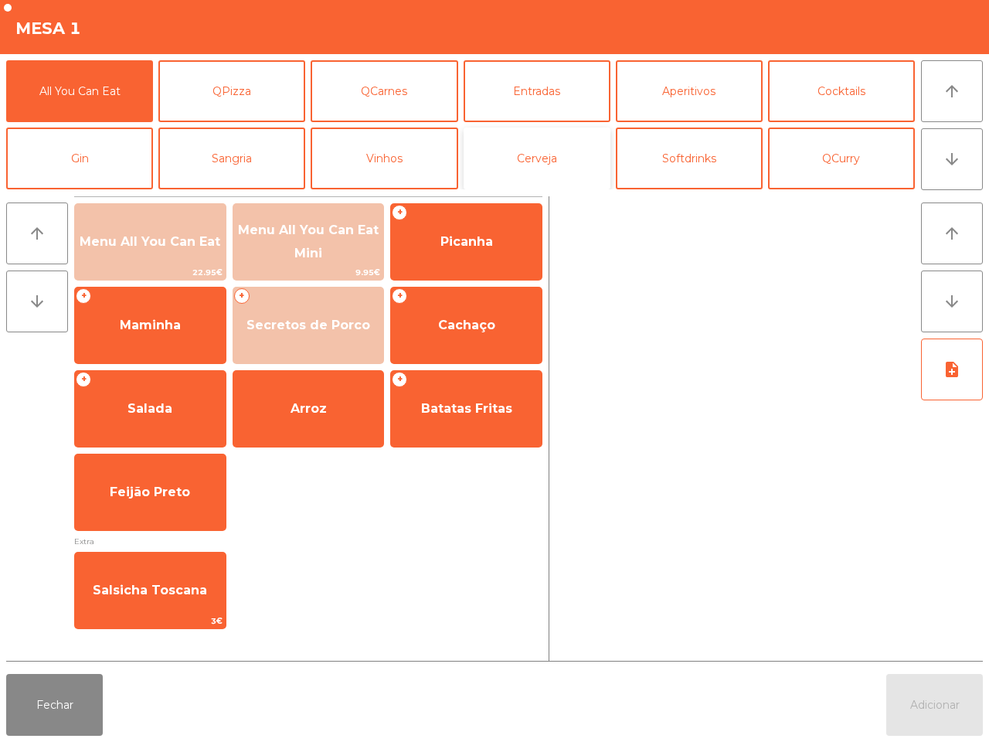
click at [514, 149] on button "Cerveja" at bounding box center [537, 158] width 147 height 62
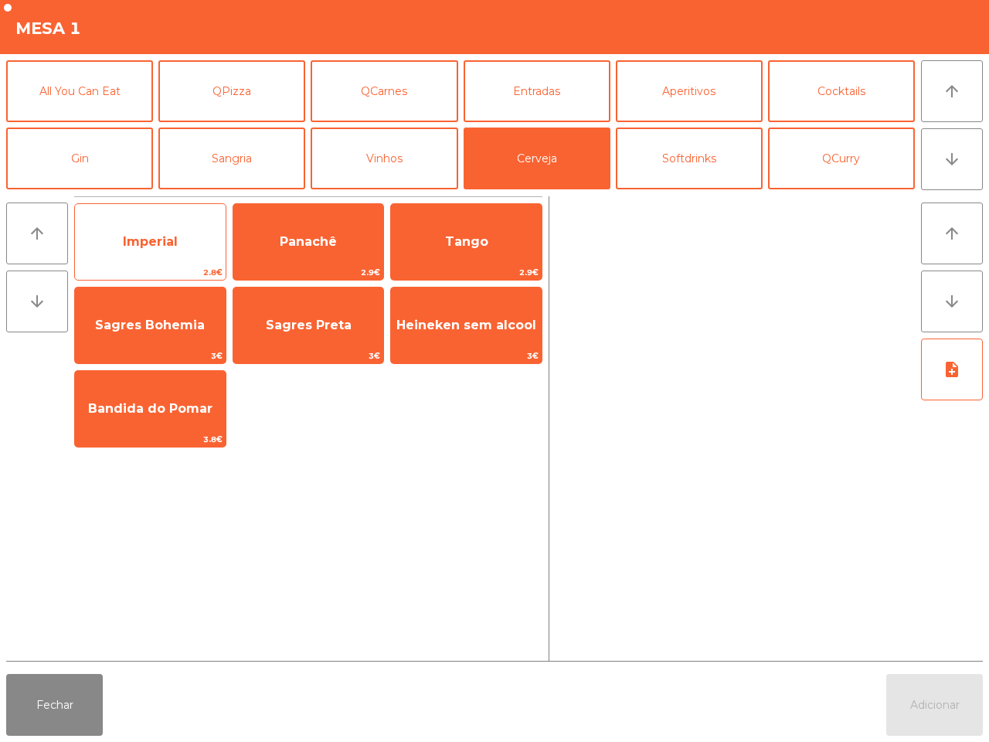
click at [211, 230] on span "Imperial" at bounding box center [150, 242] width 151 height 42
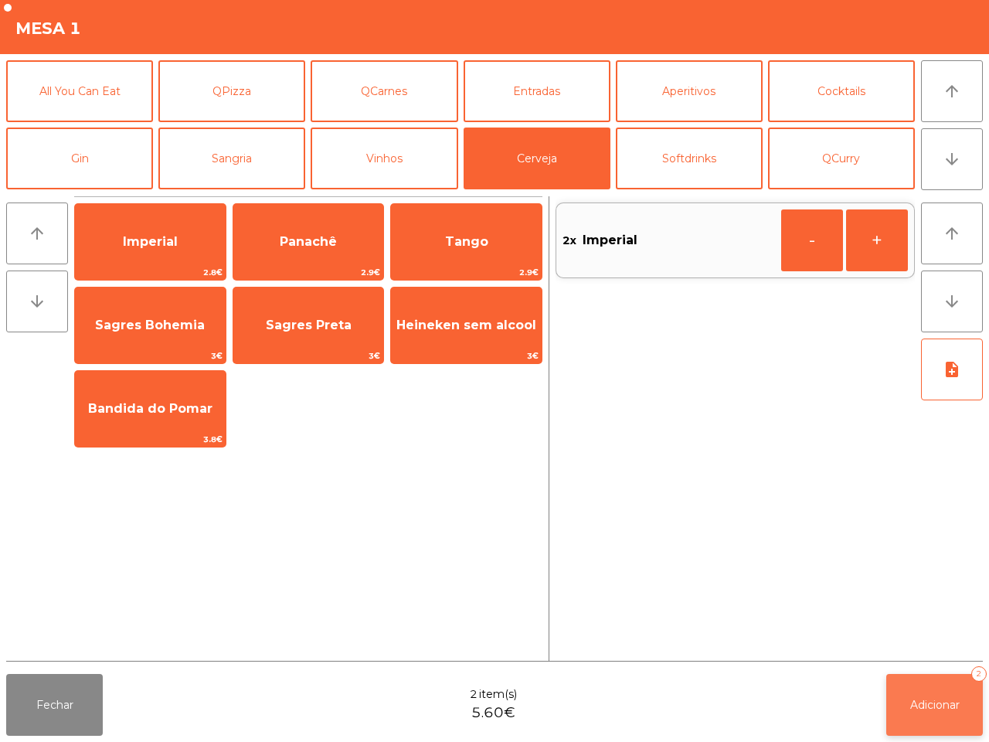
click at [927, 707] on span "Adicionar" at bounding box center [934, 705] width 49 height 14
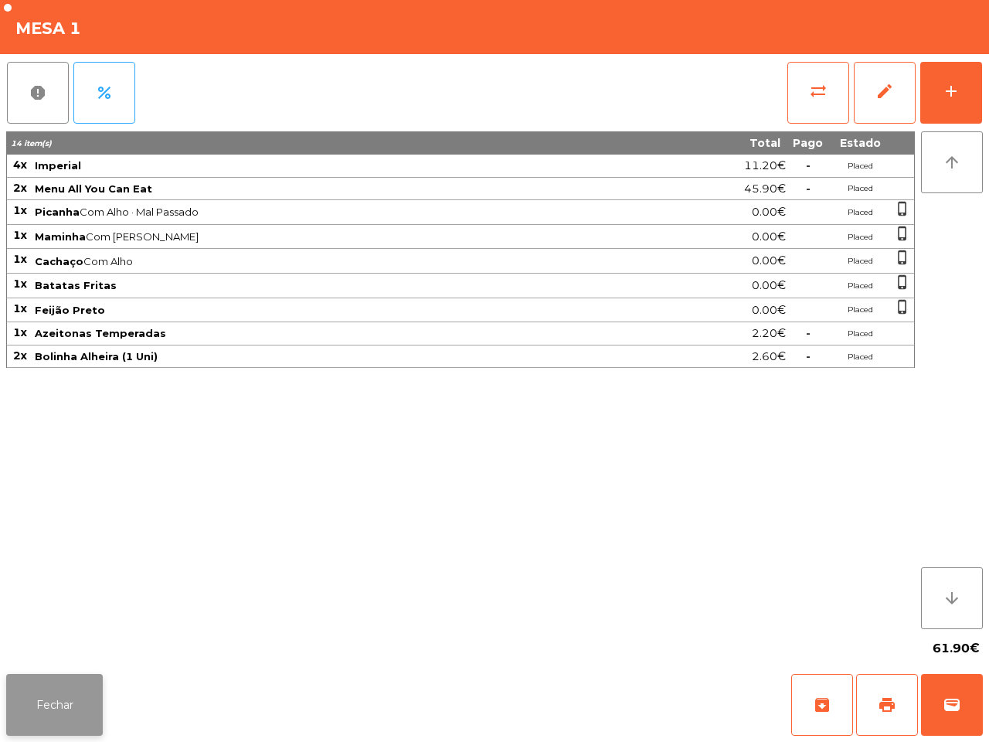
click at [83, 698] on button "Fechar" at bounding box center [54, 705] width 97 height 62
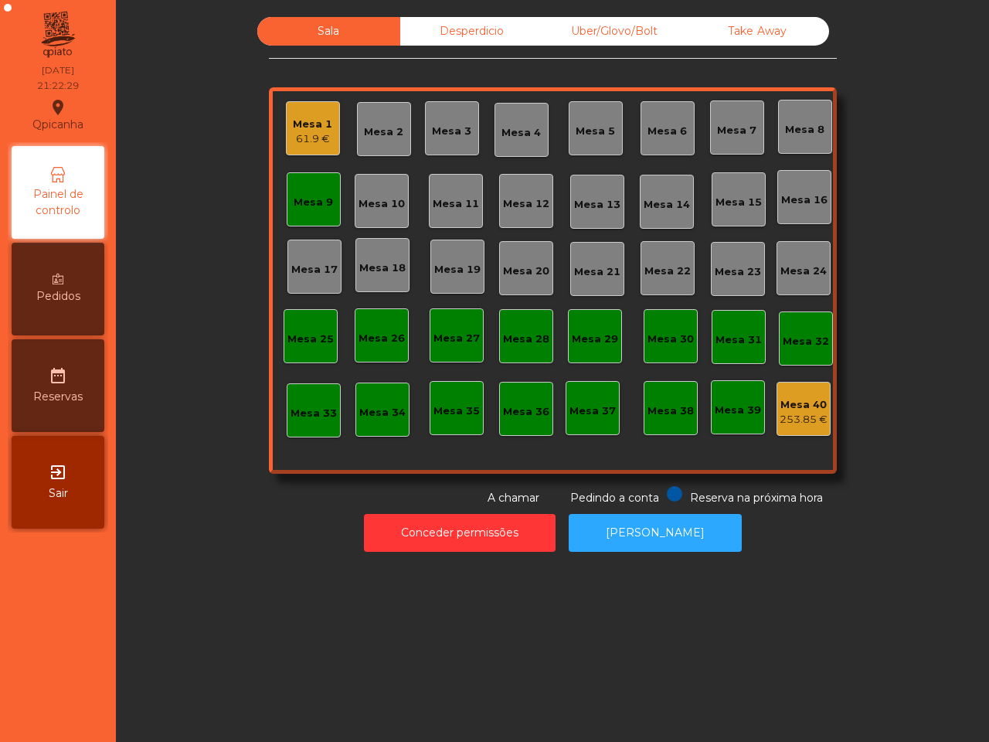
click at [306, 207] on div "Mesa 9" at bounding box center [313, 202] width 39 height 15
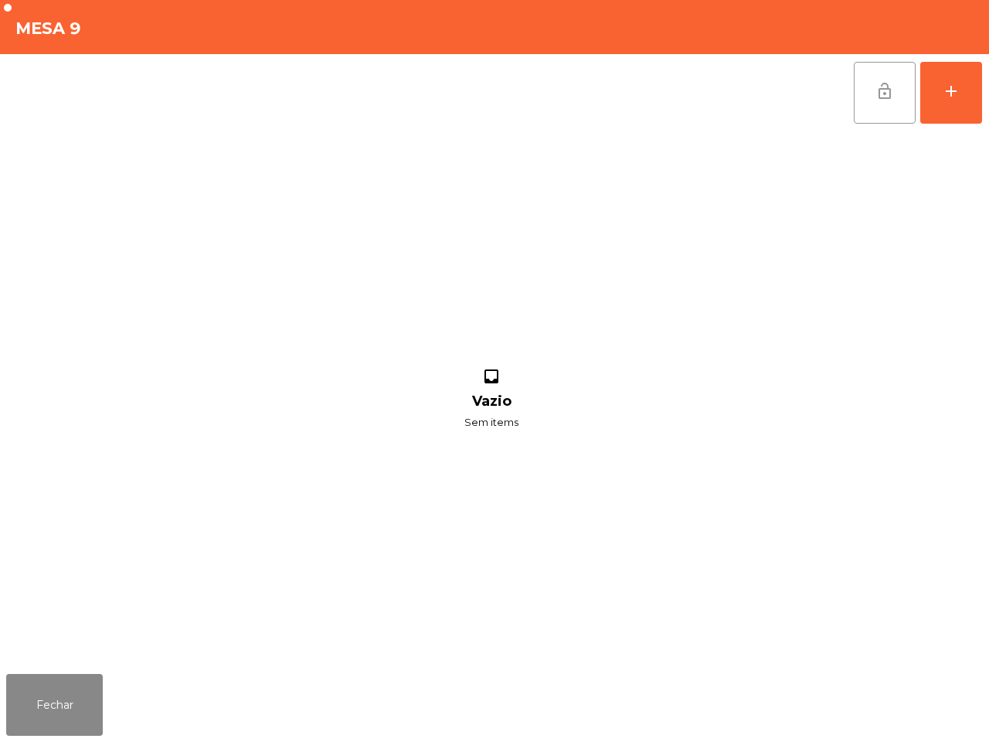
click at [878, 97] on span "lock_open" at bounding box center [884, 91] width 19 height 19
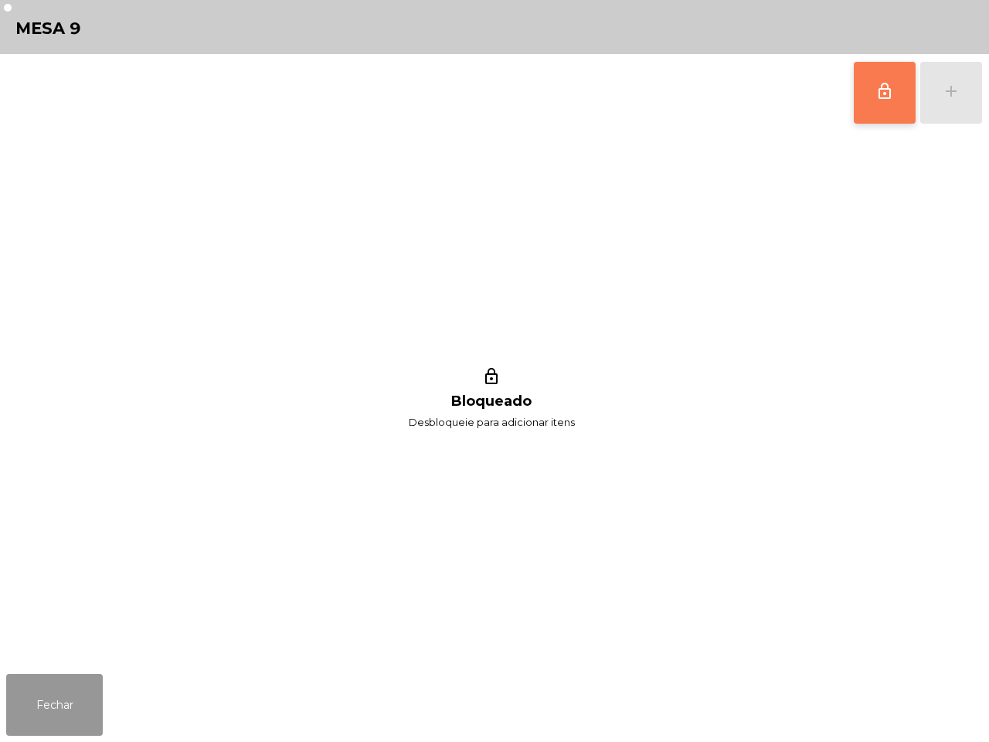
click at [25, 724] on button "Fechar" at bounding box center [54, 705] width 97 height 62
